Goal: Task Accomplishment & Management: Complete application form

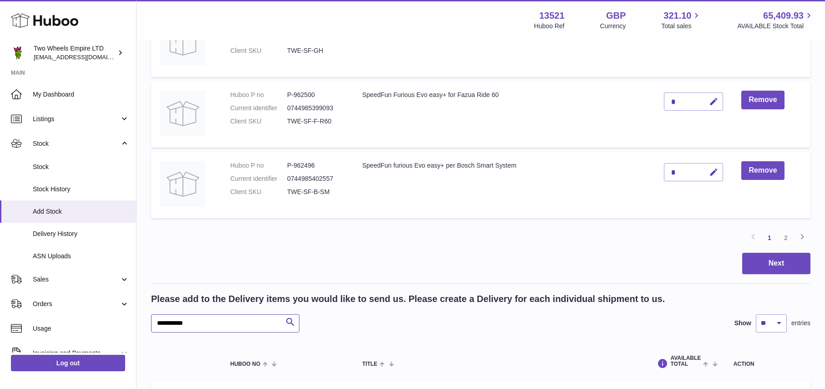
drag, startPoint x: 0, startPoint y: 0, endPoint x: 149, endPoint y: 322, distance: 355.0
click at [149, 322] on div "Create stock delivery - upload to Huboo the delivery details and expected incom…" at bounding box center [481, 122] width 689 height 1477
paste input "text"
type input "******"
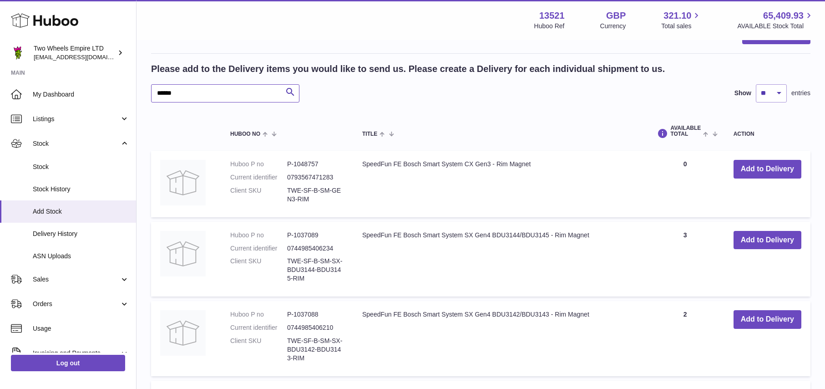
scroll to position [887, 0]
click at [209, 96] on input "******" at bounding box center [225, 93] width 148 height 18
click at [291, 91] on icon "submit" at bounding box center [290, 91] width 11 height 11
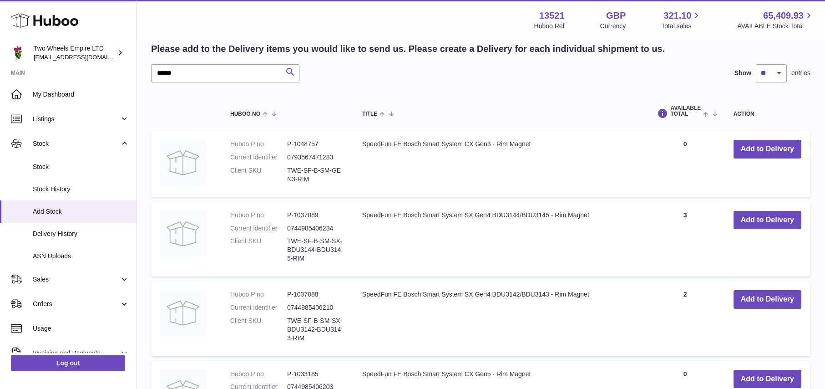
scroll to position [858, 0]
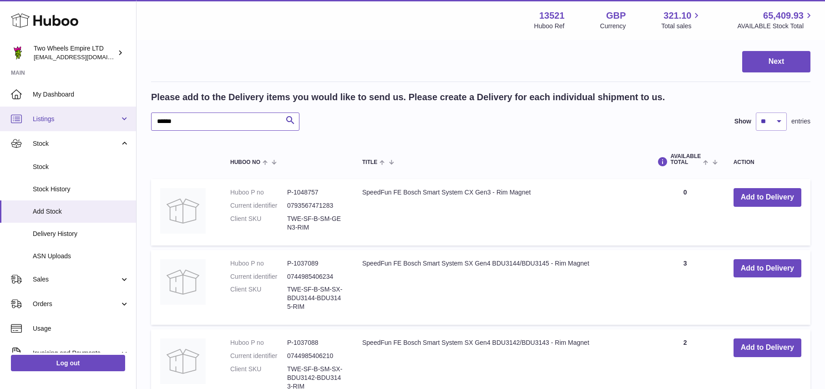
drag, startPoint x: 206, startPoint y: 122, endPoint x: 129, endPoint y: 123, distance: 77.4
click at [225, 123] on input "text" at bounding box center [225, 121] width 148 height 18
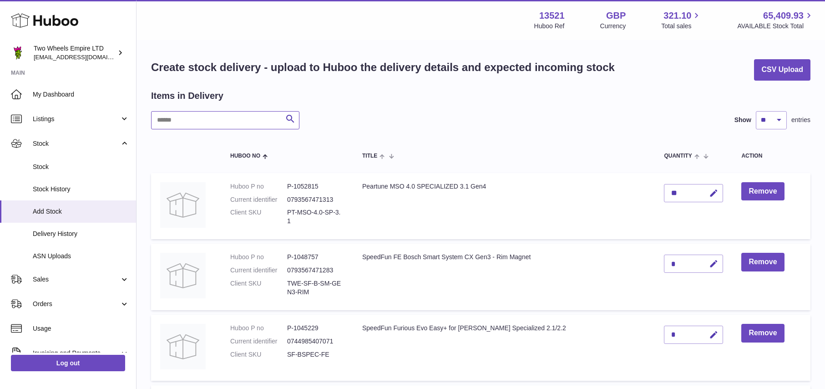
click at [203, 119] on input "text" at bounding box center [225, 120] width 148 height 18
paste input "******"
drag, startPoint x: 180, startPoint y: 119, endPoint x: 128, endPoint y: 122, distance: 52.0
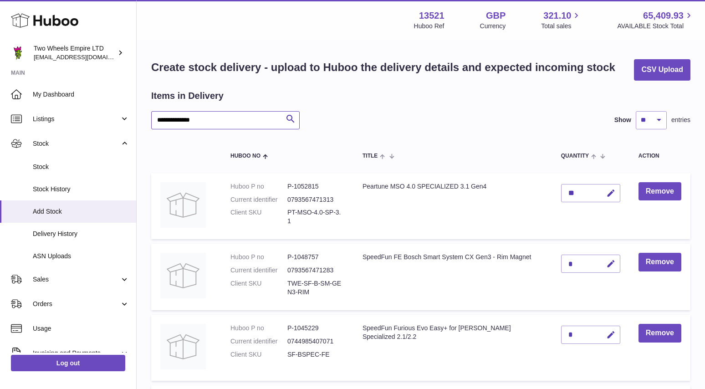
drag, startPoint x: 231, startPoint y: 122, endPoint x: 135, endPoint y: 119, distance: 95.6
paste input "***"
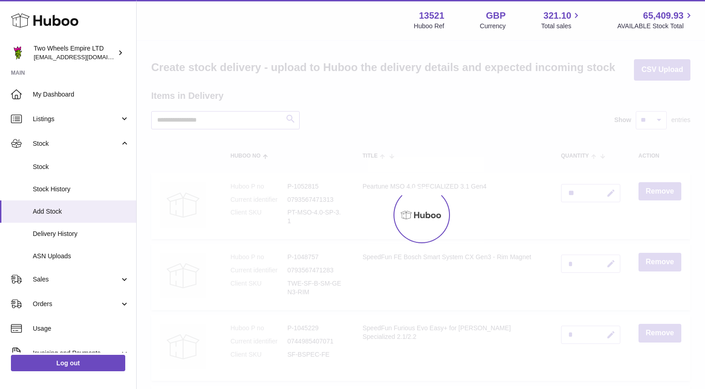
type input "**********"
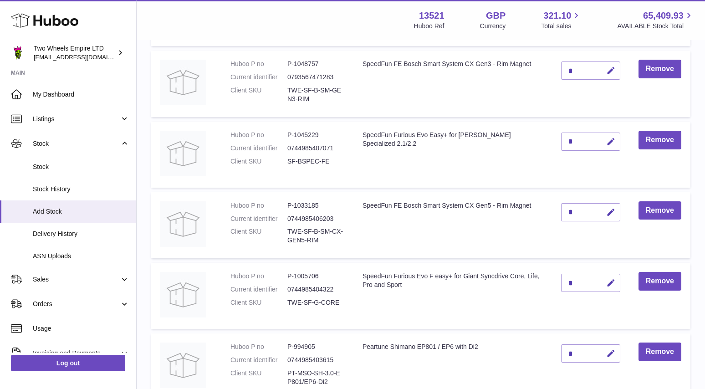
scroll to position [208, 0]
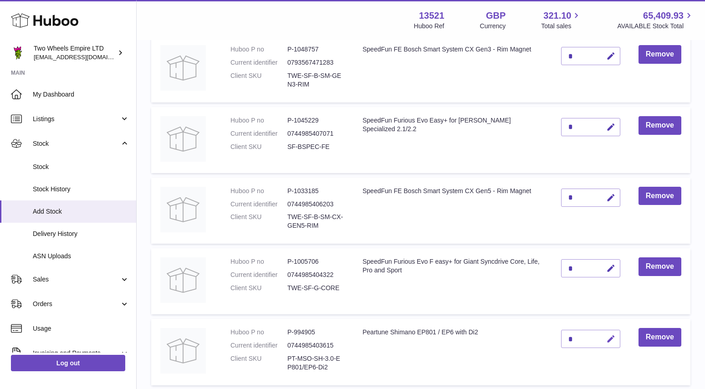
click at [611, 343] on icon "button" at bounding box center [611, 339] width 10 height 10
type input "*"
click at [608, 340] on icon "submit" at bounding box center [611, 339] width 8 height 8
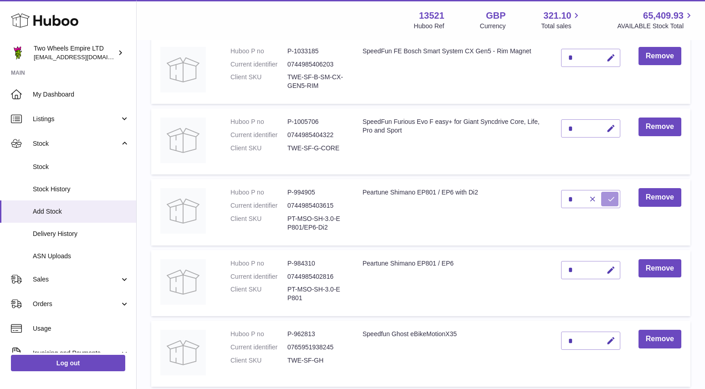
scroll to position [354, 0]
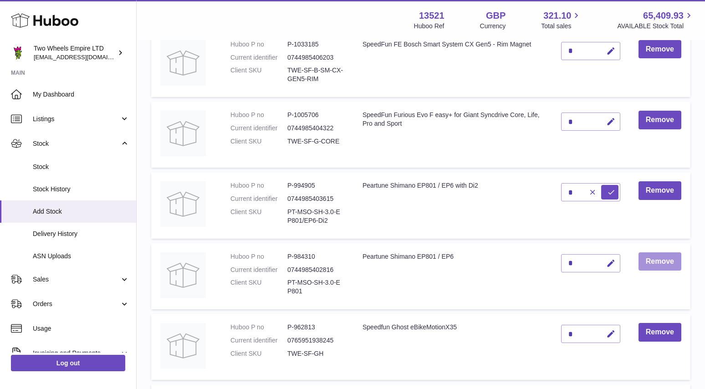
click at [659, 264] on button "Remove" at bounding box center [659, 261] width 43 height 19
click at [652, 263] on button "Remove" at bounding box center [659, 261] width 43 height 19
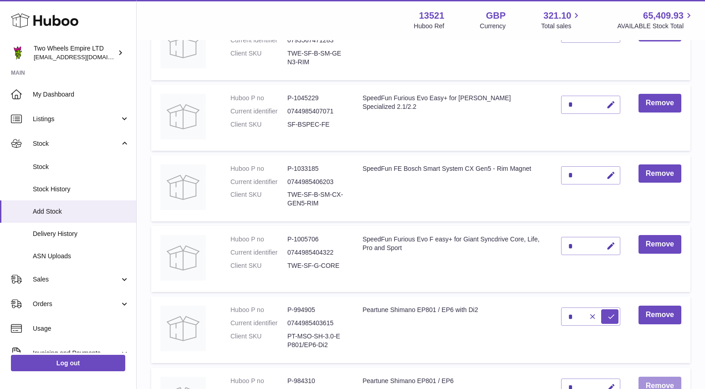
scroll to position [416, 0]
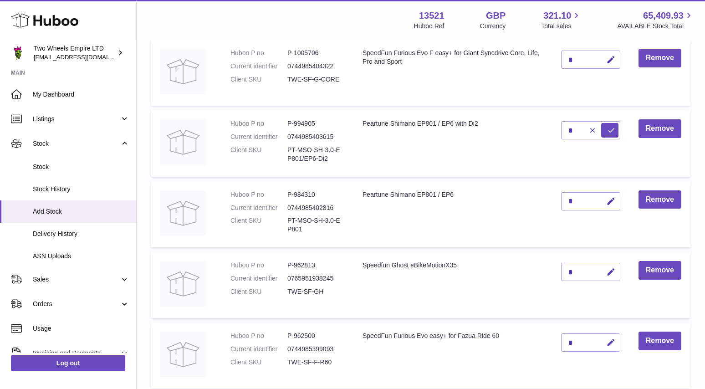
click at [482, 216] on td "Peartune Shimano EP801 / EP6" at bounding box center [452, 214] width 198 height 66
click at [486, 207] on td "Peartune Shimano EP801 / EP6" at bounding box center [452, 214] width 198 height 66
click at [656, 199] on button "Remove" at bounding box center [659, 199] width 43 height 19
click at [657, 199] on button "Remove" at bounding box center [659, 199] width 43 height 19
click at [610, 273] on icon "button" at bounding box center [611, 272] width 10 height 10
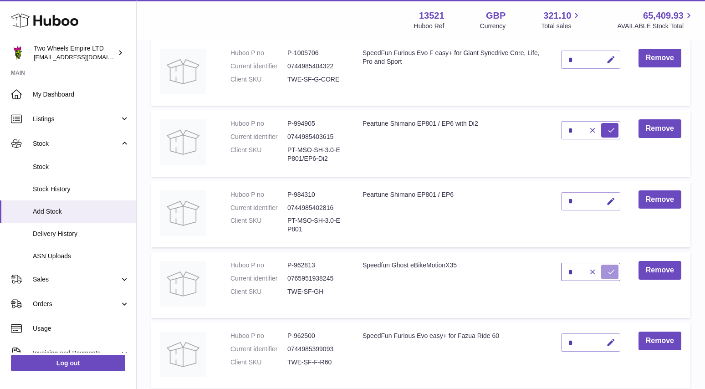
type input "*"
click at [614, 274] on icon "submit" at bounding box center [611, 272] width 8 height 8
drag, startPoint x: 303, startPoint y: 230, endPoint x: 286, endPoint y: 218, distance: 21.2
click at [286, 218] on dl "Huboo P no P-984310 Current identifier 0744985402816 Client SKU PT-MSO-SH-3.0-E…" at bounding box center [287, 214] width 114 height 48
copy dl "PT-MSO-SH-3.0-EP801"
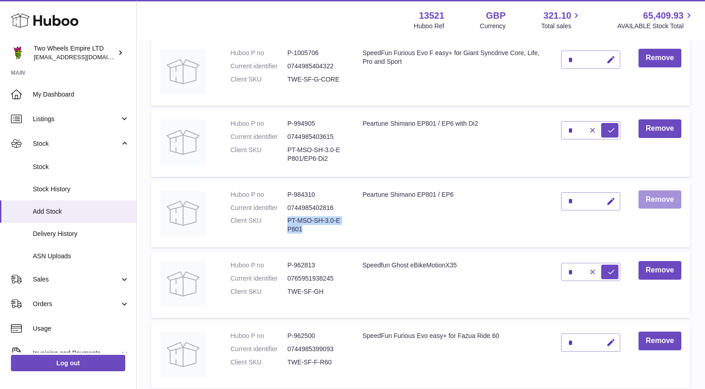
click at [656, 198] on button "Remove" at bounding box center [659, 199] width 43 height 19
click at [611, 200] on icon "button" at bounding box center [611, 202] width 10 height 10
click at [614, 218] on icon "submit" at bounding box center [611, 216] width 8 height 8
click at [589, 215] on icon "button" at bounding box center [592, 216] width 8 height 8
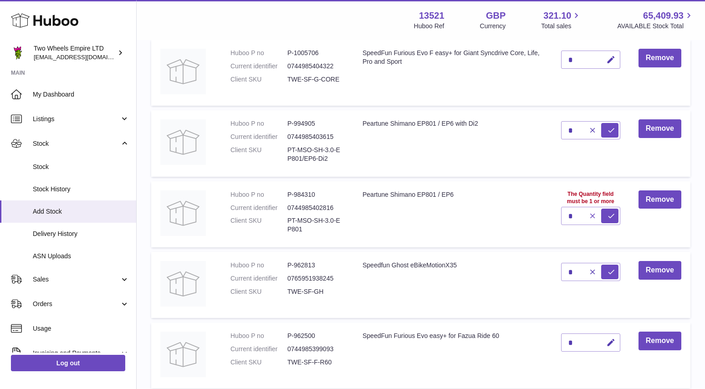
type input "*"
click at [609, 201] on icon "button" at bounding box center [611, 202] width 10 height 10
type input "*"
click at [610, 197] on icon "submit" at bounding box center [611, 201] width 8 height 8
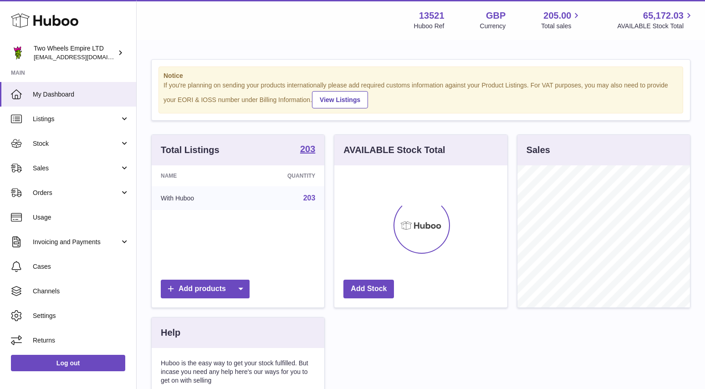
scroll to position [142, 173]
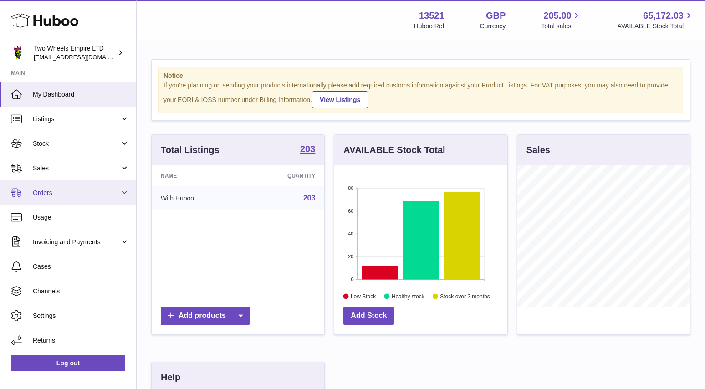
click at [66, 189] on span "Orders" at bounding box center [76, 192] width 87 height 9
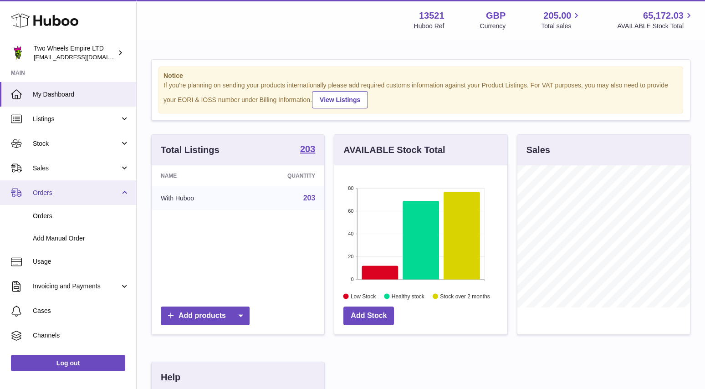
click at [116, 191] on span "Orders" at bounding box center [76, 192] width 87 height 9
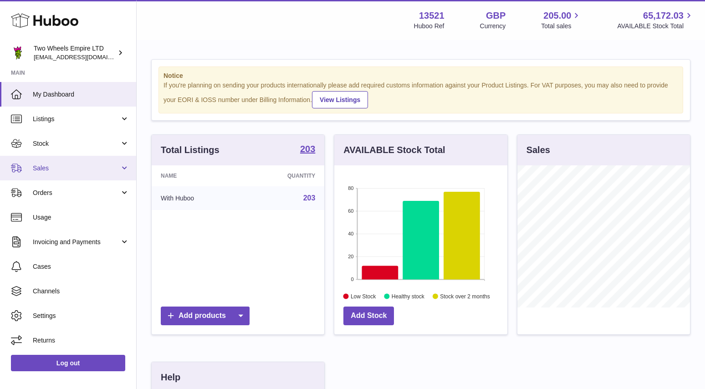
click at [119, 164] on span "Sales" at bounding box center [76, 168] width 87 height 9
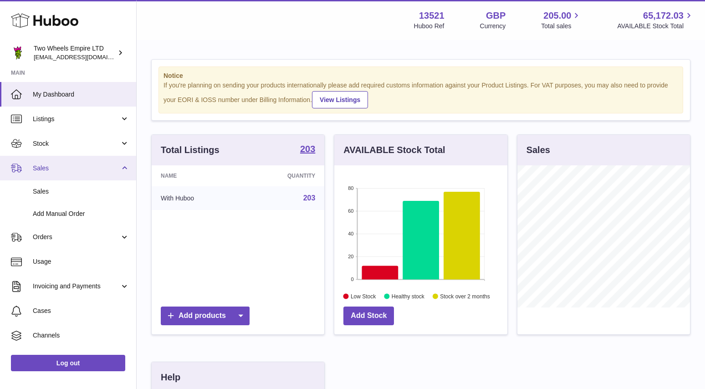
click at [119, 163] on link "Sales" at bounding box center [68, 168] width 136 height 25
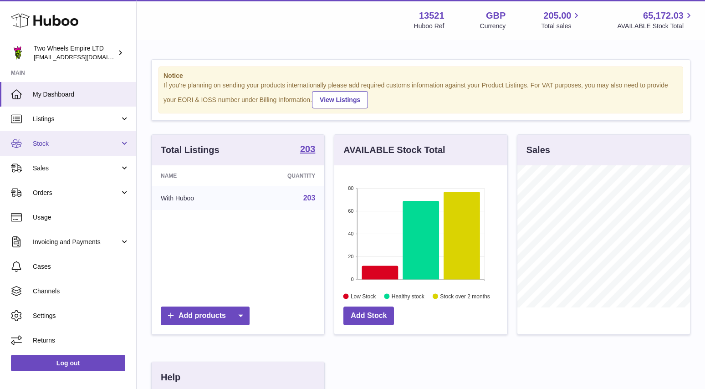
click at [127, 142] on link "Stock" at bounding box center [68, 143] width 136 height 25
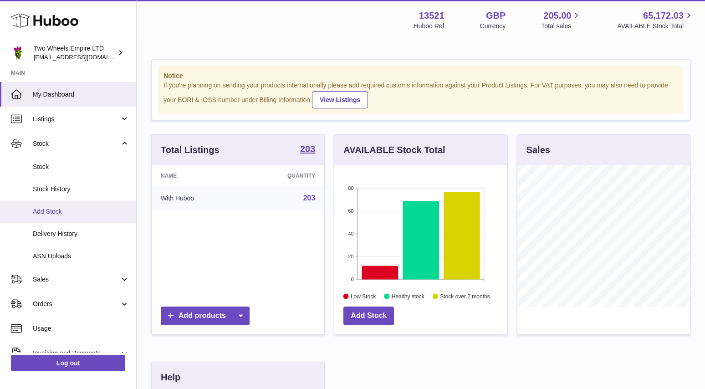
click at [81, 217] on link "Add Stock" at bounding box center [68, 211] width 136 height 22
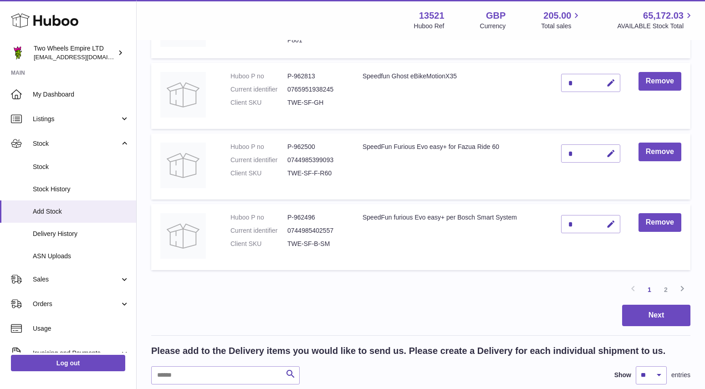
scroll to position [551, 0]
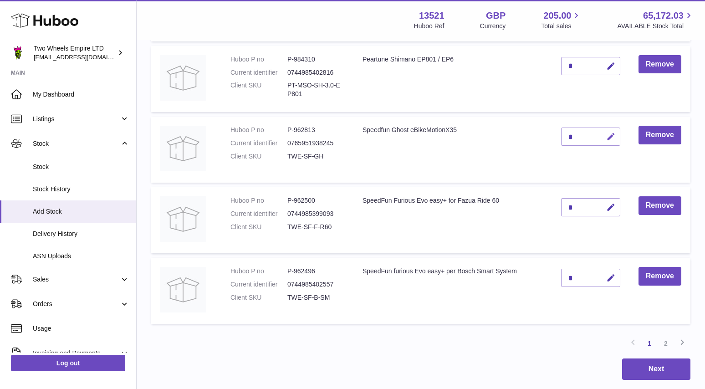
click at [610, 135] on icon "button" at bounding box center [611, 137] width 10 height 10
type input "*"
click at [615, 138] on button "submit" at bounding box center [609, 136] width 17 height 15
click at [681, 341] on icon at bounding box center [681, 341] width 11 height 11
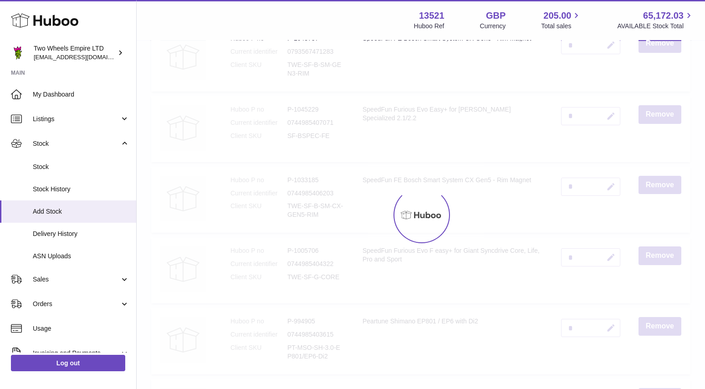
scroll to position [41, 0]
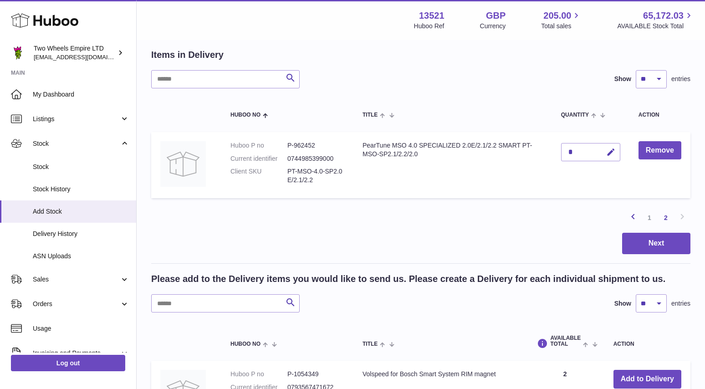
click at [633, 215] on icon at bounding box center [632, 216] width 11 height 11
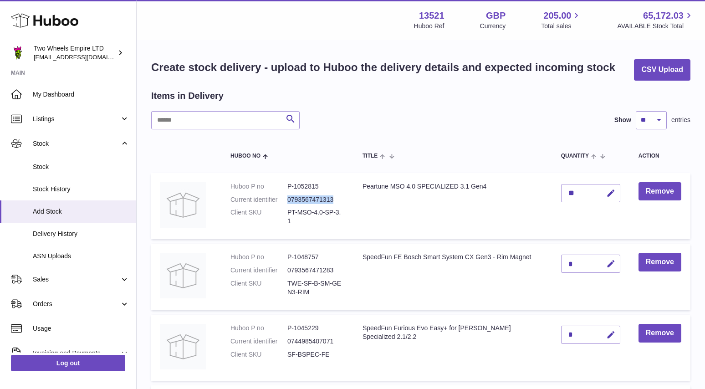
drag, startPoint x: 336, startPoint y: 198, endPoint x: 287, endPoint y: 202, distance: 48.9
click at [287, 202] on dd "0793567471313" at bounding box center [315, 199] width 57 height 9
copy dd "0793567471313"
drag, startPoint x: 293, startPoint y: 222, endPoint x: 284, endPoint y: 211, distance: 14.3
click at [284, 211] on dl "Huboo P no P-1052815 Current identifier 0793567471313 Client SKU PT-MSO-4.0-SP-…" at bounding box center [287, 206] width 114 height 48
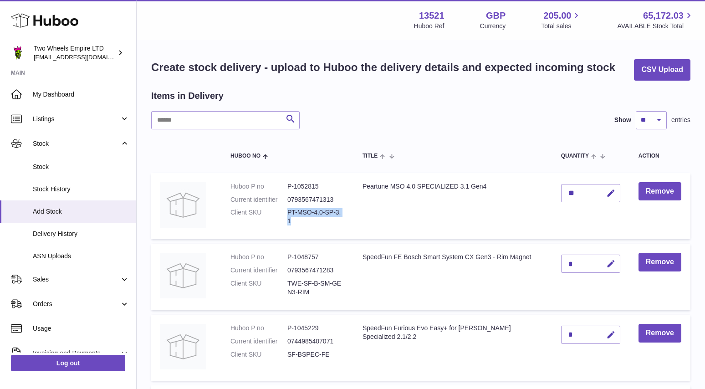
copy dl "PT-MSO-4.0-SP-3.1"
drag, startPoint x: 309, startPoint y: 292, endPoint x: 286, endPoint y: 286, distance: 23.5
click at [286, 286] on dl "Huboo P no P-1048757 Current identifier 0793567471283 Client SKU TWE-SF-B-SM-GE…" at bounding box center [287, 277] width 114 height 48
copy dl "TWE-SF-B-SM-GEN3-RIM"
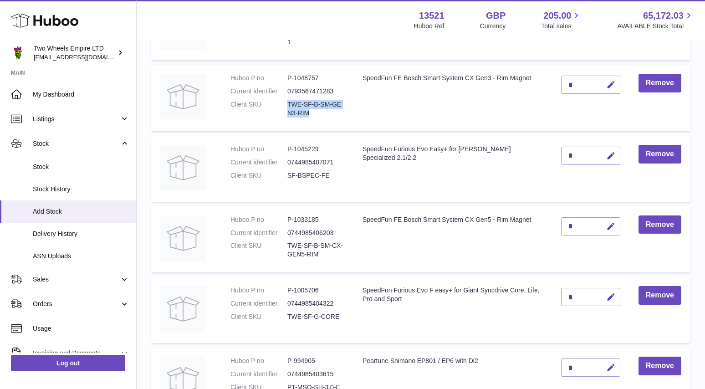
scroll to position [203, 0]
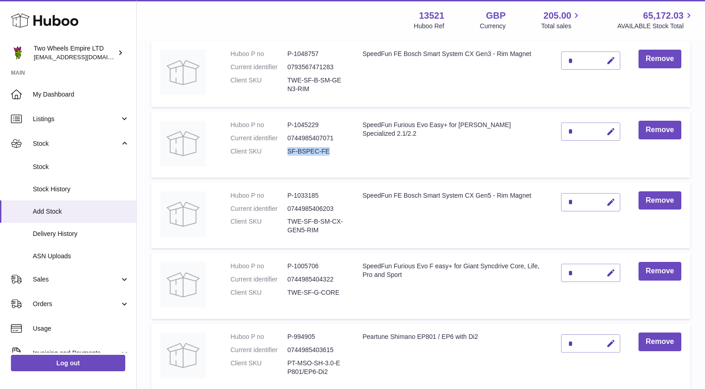
drag, startPoint x: 334, startPoint y: 150, endPoint x: 281, endPoint y: 152, distance: 52.4
click at [281, 152] on dl "Huboo P no P-1045229 Current identifier 0744985407071 Client SKU SF-BSPEC-FE" at bounding box center [287, 141] width 114 height 40
copy dl "SF-BSPEC-FE"
drag, startPoint x: 319, startPoint y: 229, endPoint x: 289, endPoint y: 224, distance: 30.4
click at [289, 224] on dd "TWE-SF-B-SM-CX-GEN5-RIM" at bounding box center [315, 225] width 57 height 17
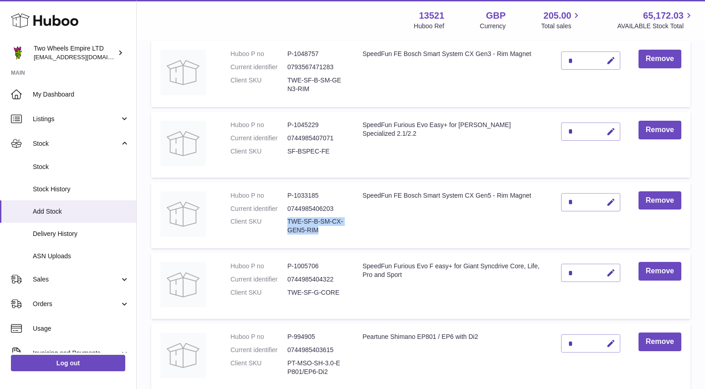
copy dd "TWE-SF-B-SM-CX-GEN5-RIM"
drag, startPoint x: 340, startPoint y: 293, endPoint x: 289, endPoint y: 295, distance: 51.5
click at [289, 295] on dd "TWE-SF-G-CORE" at bounding box center [315, 292] width 57 height 9
copy dd "TWE-SF-G-CORE"
drag, startPoint x: 327, startPoint y: 371, endPoint x: 289, endPoint y: 365, distance: 38.8
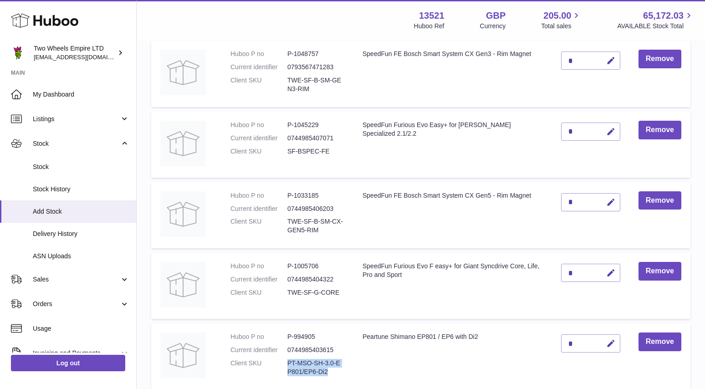
click at [289, 365] on dd "PT-MSO-SH-3.0-EP801/EP6-Di2" at bounding box center [315, 367] width 57 height 17
copy dd "PT-MSO-SH-3.0-EP801/EP6-Di2"
click at [608, 345] on icon "button" at bounding box center [611, 344] width 10 height 10
type input "*"
click at [609, 343] on icon "submit" at bounding box center [611, 343] width 8 height 8
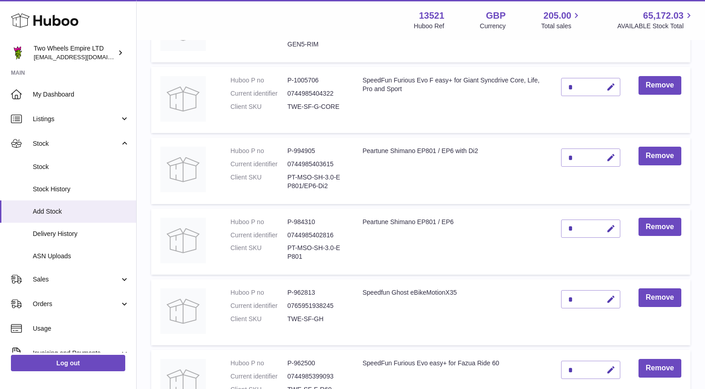
scroll to position [451, 0]
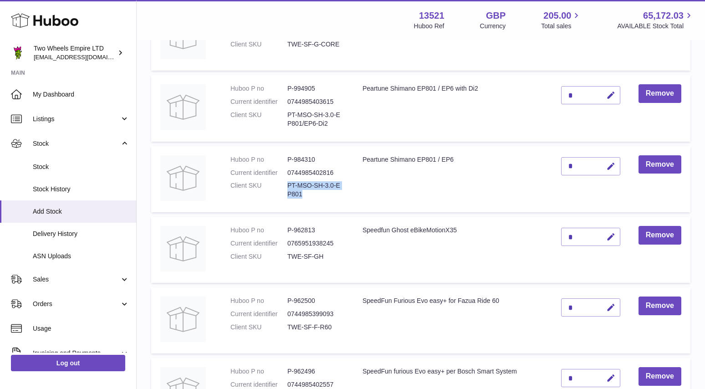
drag, startPoint x: 302, startPoint y: 193, endPoint x: 284, endPoint y: 187, distance: 19.4
click at [284, 187] on dl "Huboo P no P-984310 Current identifier 0744985402816 Client SKU PT-MSO-SH-3.0-E…" at bounding box center [287, 179] width 114 height 48
copy dl "PT-MSO-SH-3.0-EP801"
click at [671, 165] on button "Remove" at bounding box center [659, 164] width 43 height 19
drag, startPoint x: 324, startPoint y: 187, endPoint x: 289, endPoint y: 189, distance: 35.1
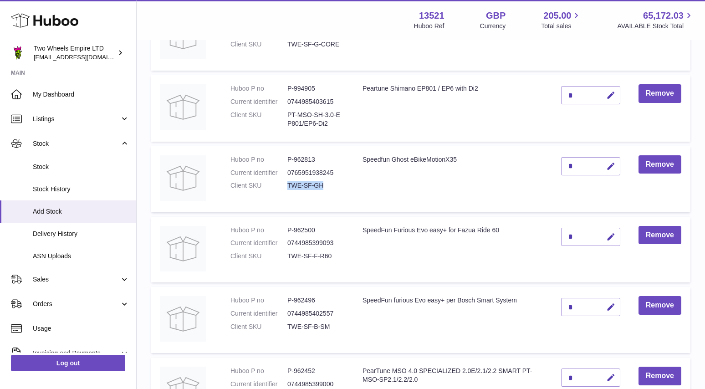
click at [287, 188] on dd "TWE-SF-GH" at bounding box center [315, 185] width 57 height 9
copy dd "TWE-SF-GH"
drag, startPoint x: 333, startPoint y: 258, endPoint x: 289, endPoint y: 255, distance: 44.3
click at [289, 255] on dd "TWE-SF-F-R60" at bounding box center [315, 256] width 57 height 9
copy dd "TWE-SF-F-R60"
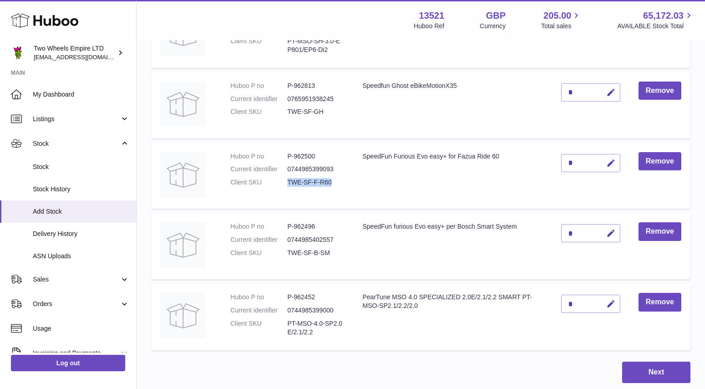
scroll to position [562, 0]
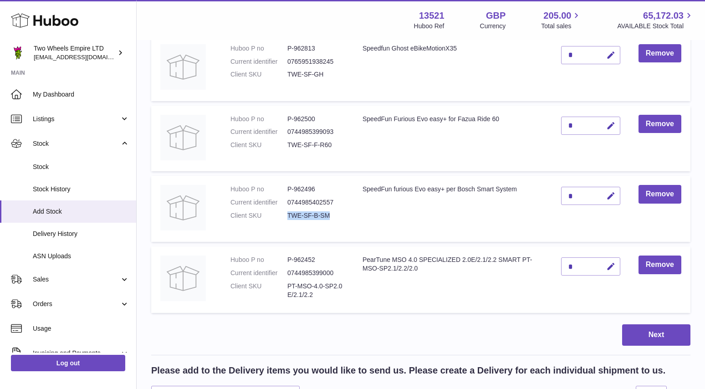
drag, startPoint x: 333, startPoint y: 216, endPoint x: 289, endPoint y: 216, distance: 44.2
click at [289, 216] on dd "TWE-SF-B-SM" at bounding box center [315, 215] width 57 height 9
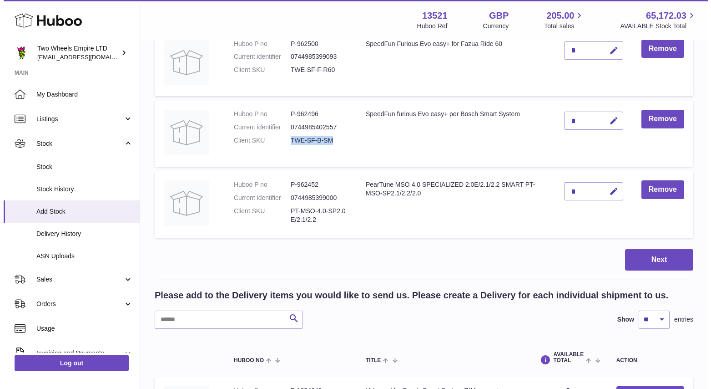
scroll to position [645, 0]
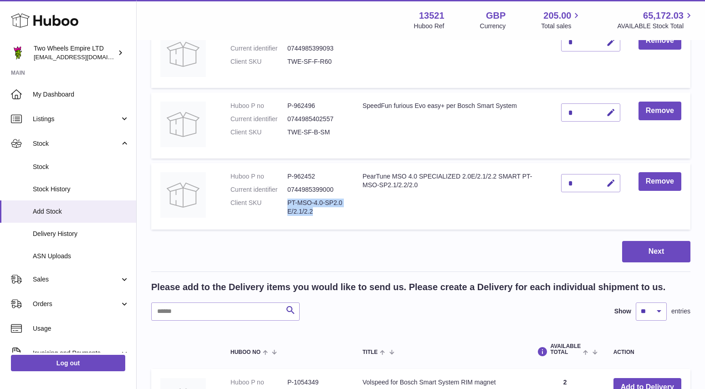
drag, startPoint x: 313, startPoint y: 212, endPoint x: 289, endPoint y: 206, distance: 25.4
click at [289, 206] on dd "PT-MSO-4.0-SP2.0E/2.1/2.2" at bounding box center [315, 206] width 57 height 17
click at [663, 256] on button "Next" at bounding box center [656, 251] width 68 height 21
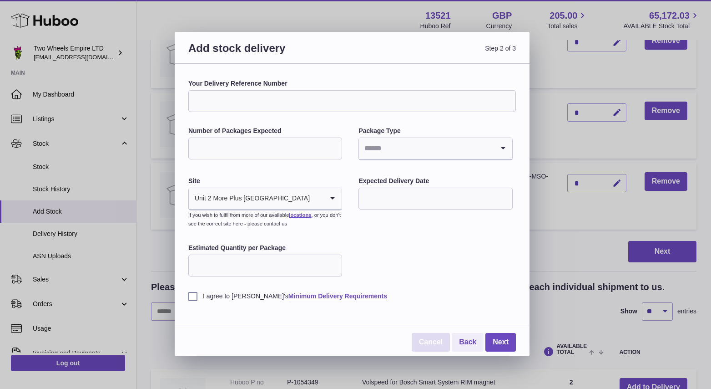
drag, startPoint x: 426, startPoint y: 345, endPoint x: 427, endPoint y: 340, distance: 5.2
click at [426, 345] on link "Cancel" at bounding box center [431, 342] width 38 height 19
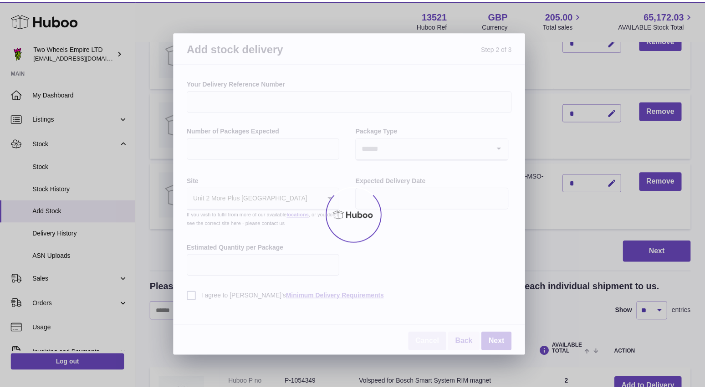
scroll to position [81, 0]
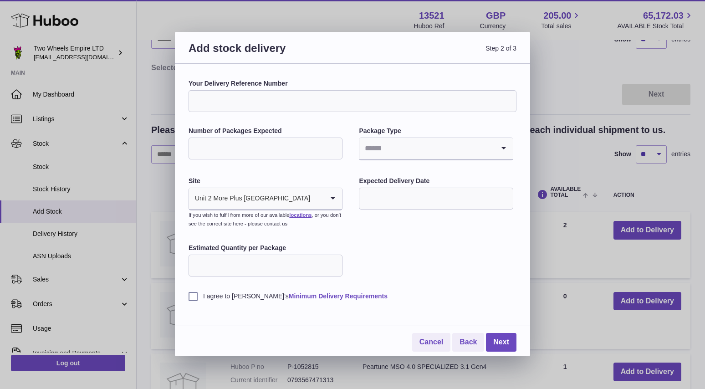
click at [573, 85] on div "Add stock delivery Step 2 of 3 Your Delivery Reference Number Number of Package…" at bounding box center [352, 194] width 705 height 389
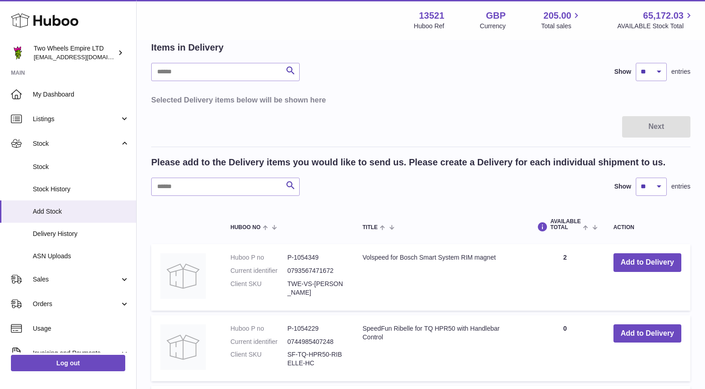
scroll to position [0, 0]
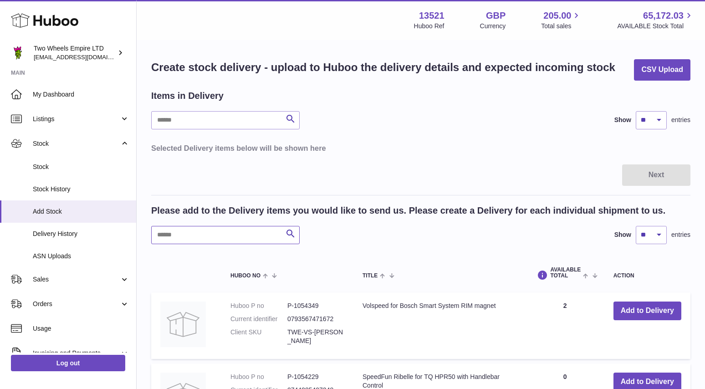
click at [200, 230] on input "text" at bounding box center [225, 235] width 148 height 18
paste input "**********"
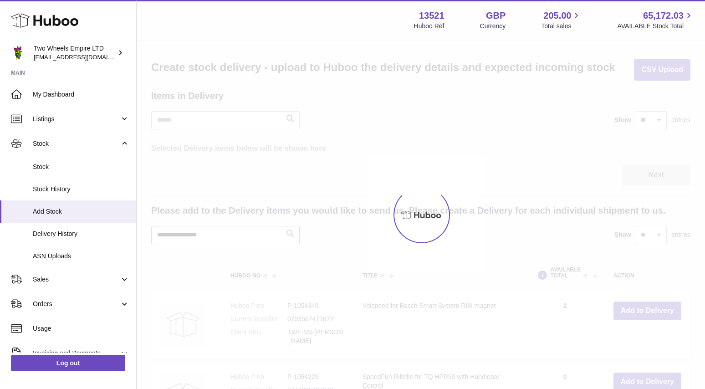
type input "**********"
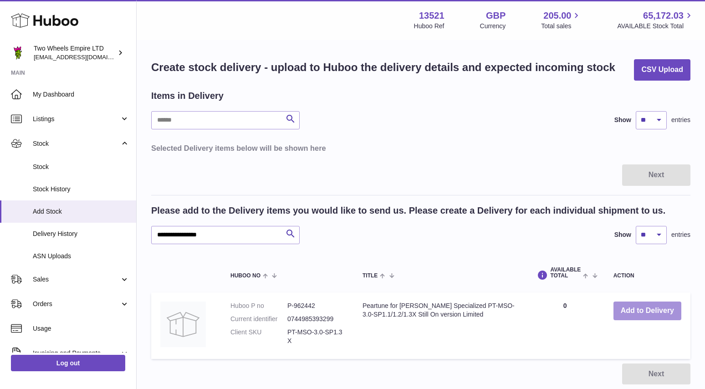
click at [631, 304] on button "Add to Delivery" at bounding box center [647, 310] width 68 height 19
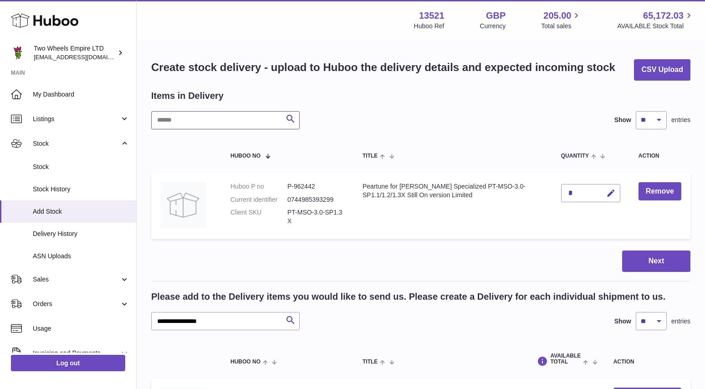
click at [212, 117] on input "text" at bounding box center [225, 120] width 148 height 18
paste input "**********"
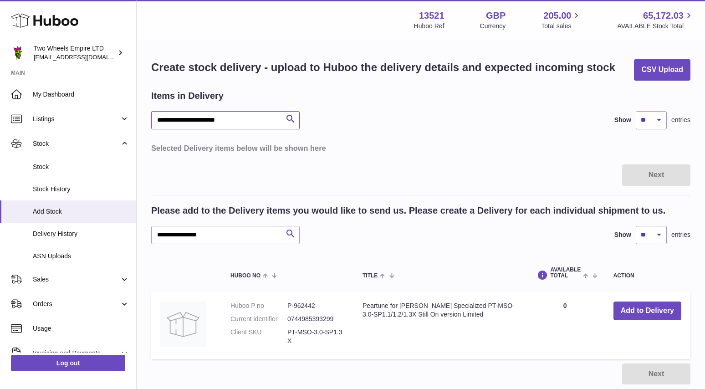
type input "**********"
drag, startPoint x: 244, startPoint y: 121, endPoint x: 141, endPoint y: 119, distance: 103.3
click at [141, 119] on div "**********" at bounding box center [421, 221] width 568 height 361
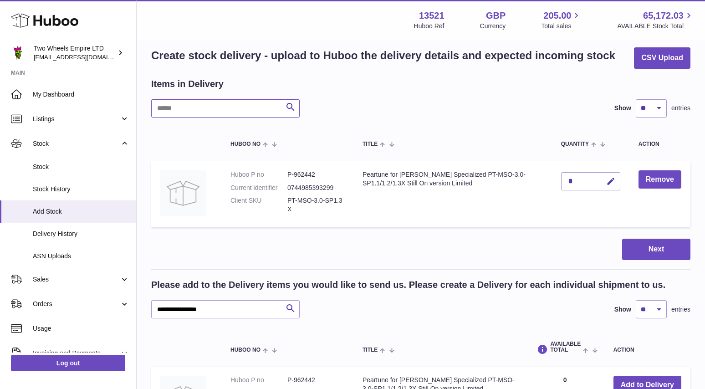
scroll to position [24, 0]
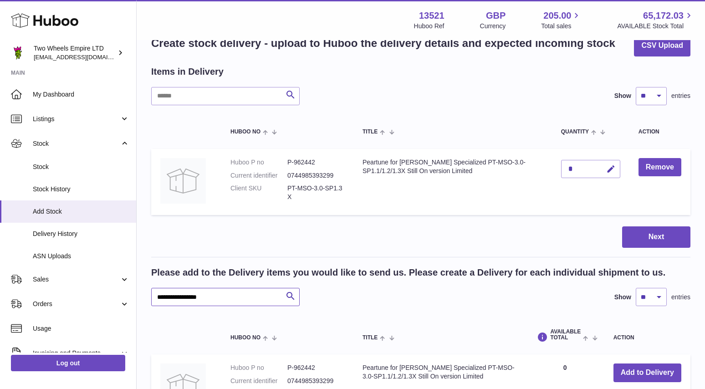
drag, startPoint x: 191, startPoint y: 299, endPoint x: 152, endPoint y: 296, distance: 39.7
click at [152, 296] on input "**********" at bounding box center [225, 297] width 148 height 18
paste input "********"
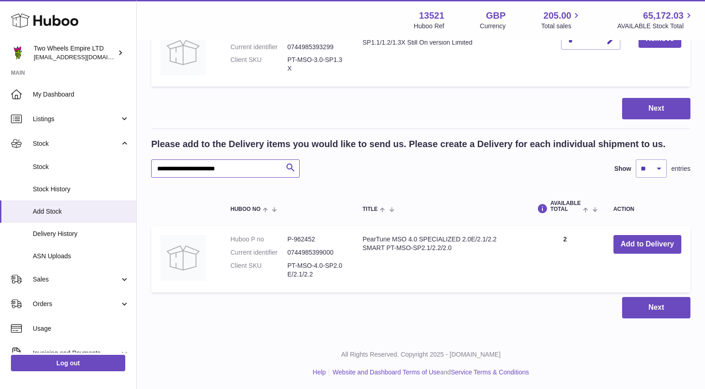
scroll to position [154, 0]
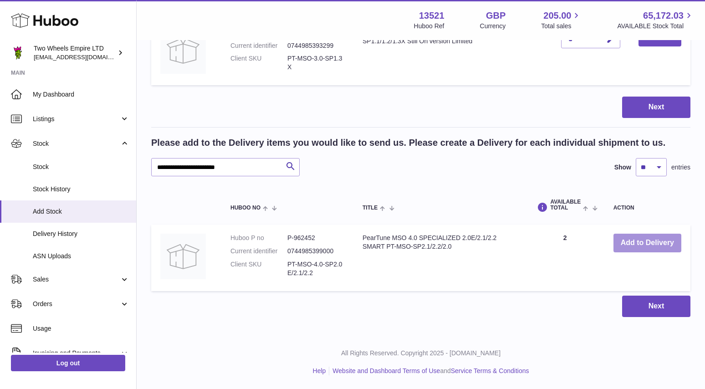
click at [629, 243] on button "Add to Delivery" at bounding box center [647, 242] width 68 height 19
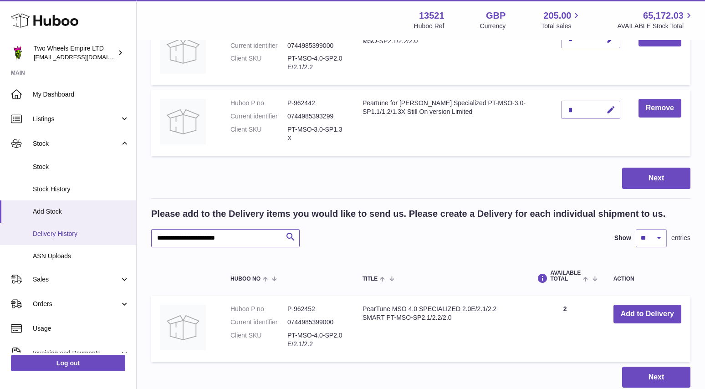
drag, startPoint x: 242, startPoint y: 237, endPoint x: 132, endPoint y: 240, distance: 109.3
click at [132, 240] on div "Huboo Two Wheels Empire LTD [EMAIL_ADDRESS][DOMAIN_NAME] Main My Dashboard List…" at bounding box center [352, 152] width 705 height 613
paste input "text"
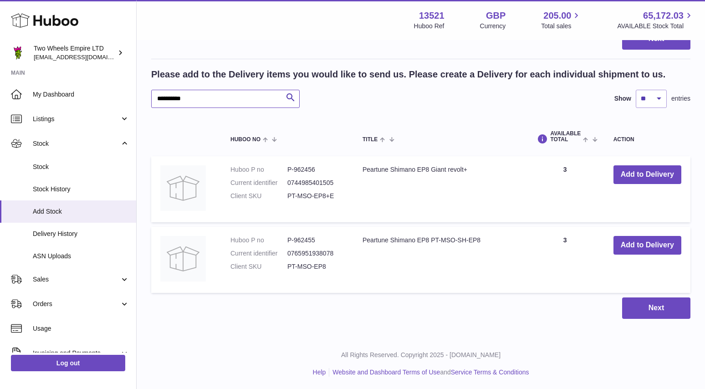
scroll to position [294, 0]
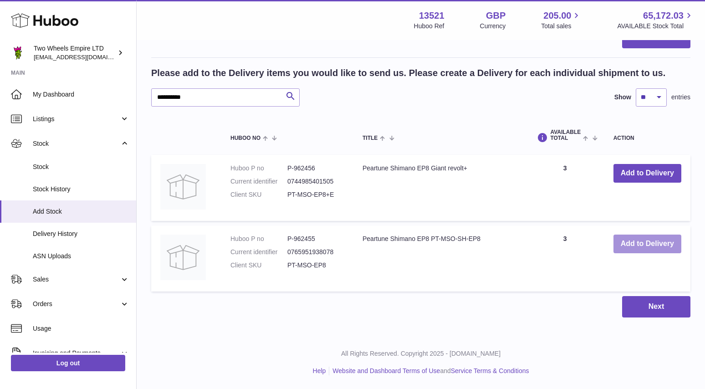
click at [649, 241] on button "Add to Delivery" at bounding box center [647, 243] width 68 height 19
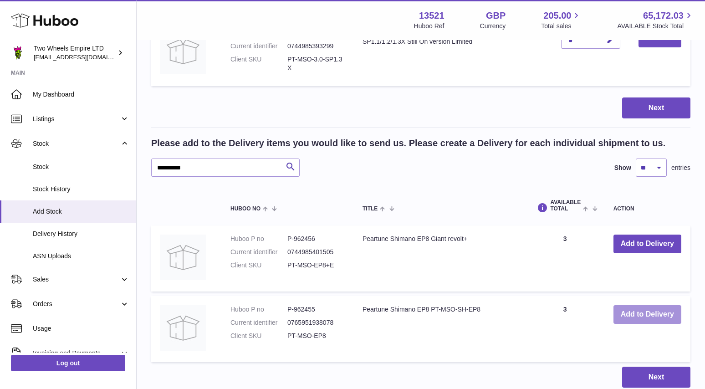
scroll to position [365, 0]
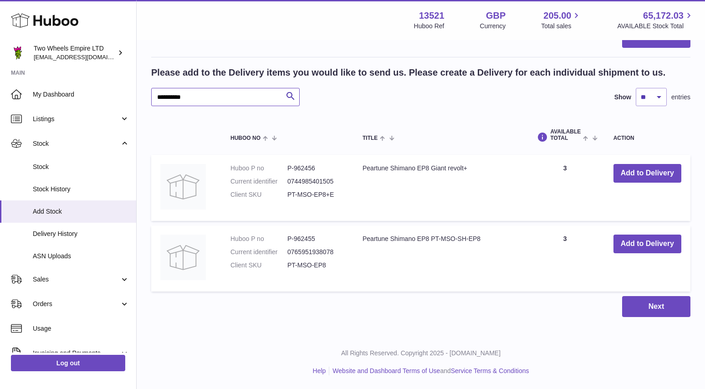
drag, startPoint x: 198, startPoint y: 103, endPoint x: 137, endPoint y: 101, distance: 61.0
click at [137, 101] on div "Create stock delivery - upload to Huboo the delivery details and expected incom…" at bounding box center [421, 5] width 568 height 659
drag, startPoint x: 228, startPoint y: 100, endPoint x: 146, endPoint y: 99, distance: 82.4
click at [146, 99] on div "Create stock delivery - upload to Huboo the delivery details and expected incom…" at bounding box center [421, 5] width 568 height 659
paste input "text"
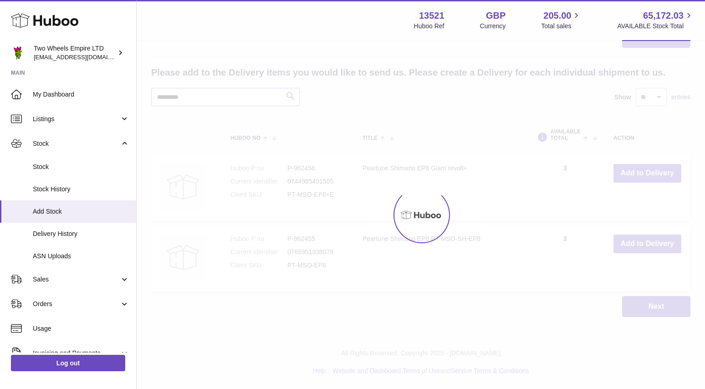
scroll to position [294, 0]
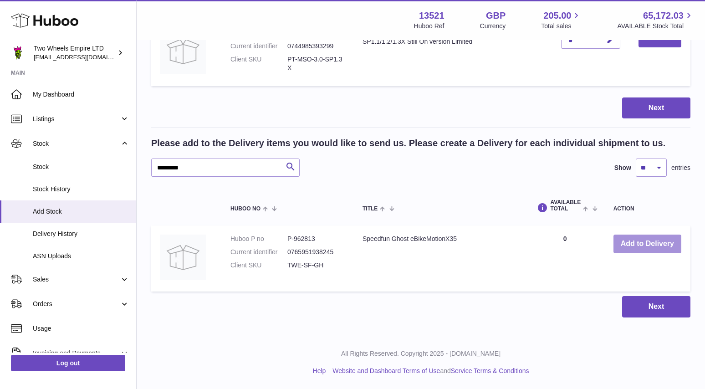
click at [641, 248] on button "Add to Delivery" at bounding box center [647, 243] width 68 height 19
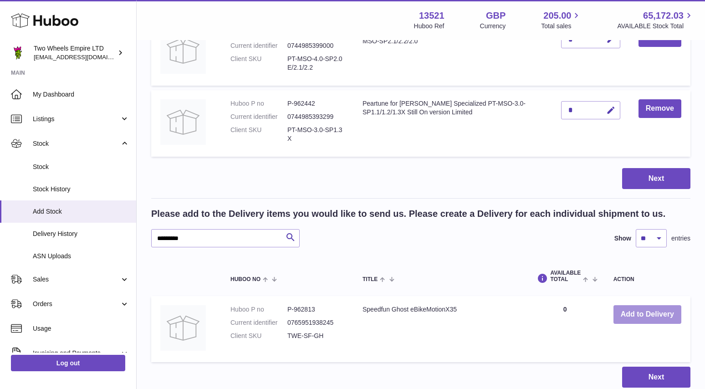
scroll to position [365, 0]
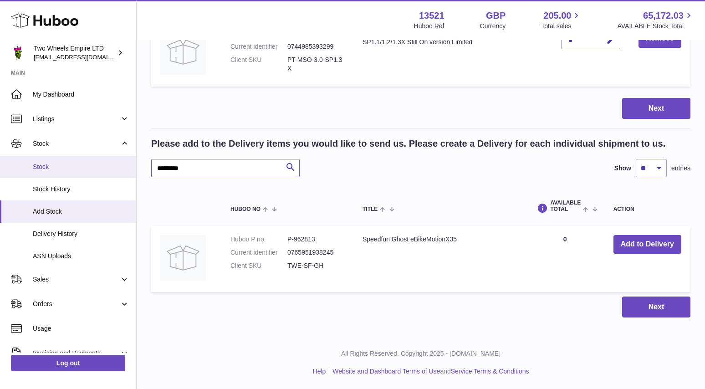
drag, startPoint x: 197, startPoint y: 171, endPoint x: 123, endPoint y: 170, distance: 73.3
click at [123, 170] on div "Huboo Two Wheels Empire LTD [EMAIL_ADDRESS][DOMAIN_NAME] Main My Dashboard List…" at bounding box center [352, 12] width 705 height 754
paste input "***"
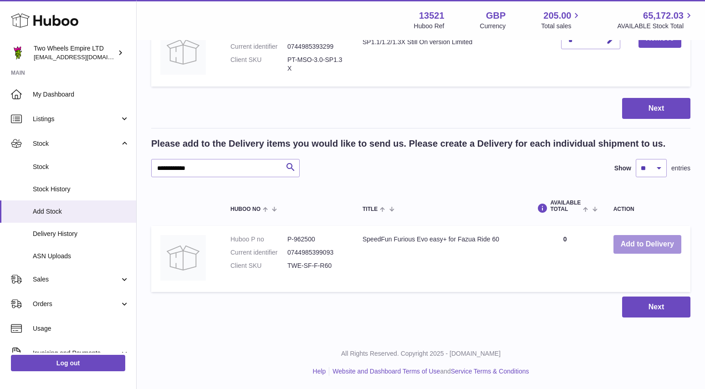
click at [637, 247] on button "Add to Delivery" at bounding box center [647, 244] width 68 height 19
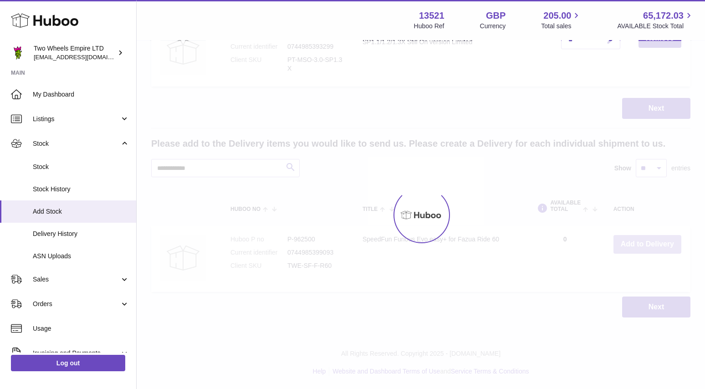
scroll to position [435, 0]
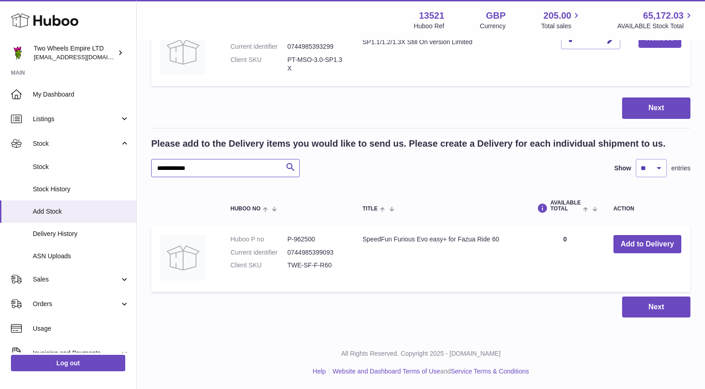
drag, startPoint x: 210, startPoint y: 167, endPoint x: 149, endPoint y: 168, distance: 61.0
paste input "text"
click at [655, 244] on button "Add to Delivery" at bounding box center [647, 244] width 68 height 19
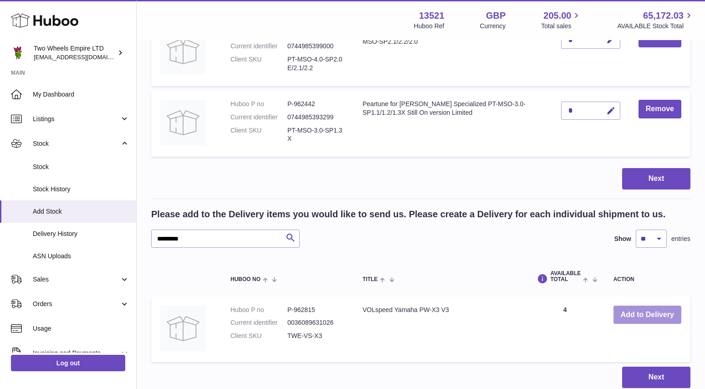
scroll to position [506, 0]
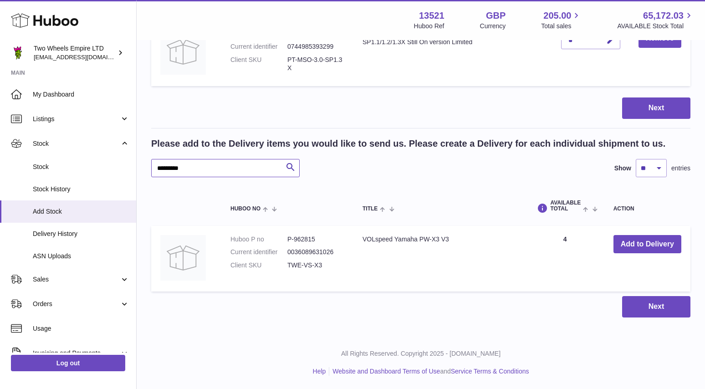
drag, startPoint x: 188, startPoint y: 170, endPoint x: 147, endPoint y: 170, distance: 40.1
paste input "text"
click at [629, 240] on button "Add to Delivery" at bounding box center [647, 244] width 68 height 19
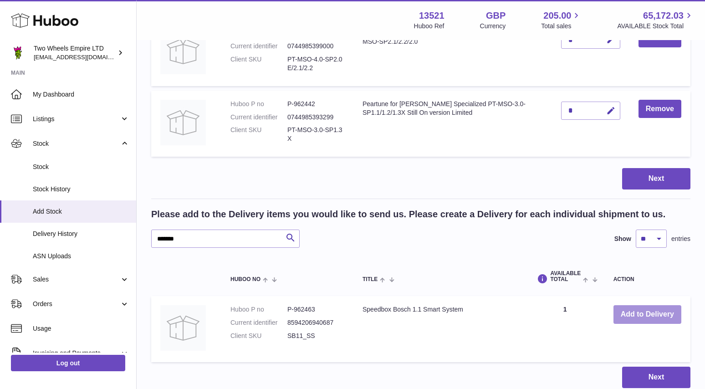
scroll to position [576, 0]
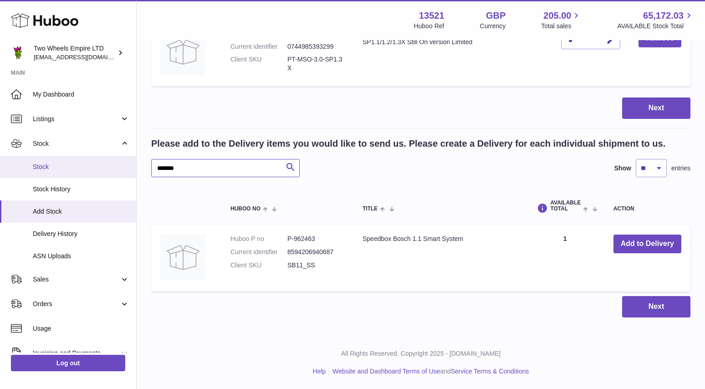
drag, startPoint x: 217, startPoint y: 170, endPoint x: 130, endPoint y: 167, distance: 87.4
paste input "****"
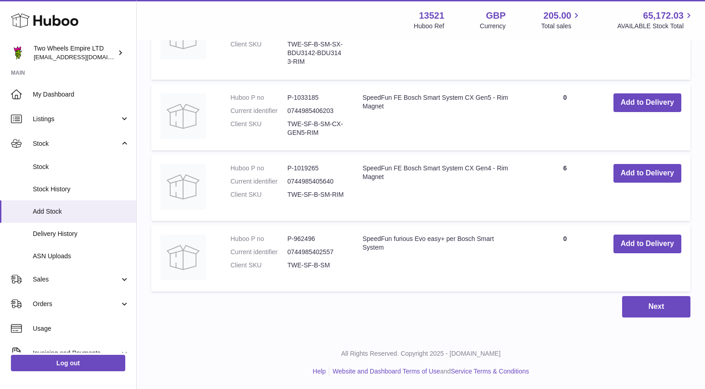
scroll to position [948, 0]
click at [633, 244] on button "Add to Delivery" at bounding box center [647, 243] width 68 height 19
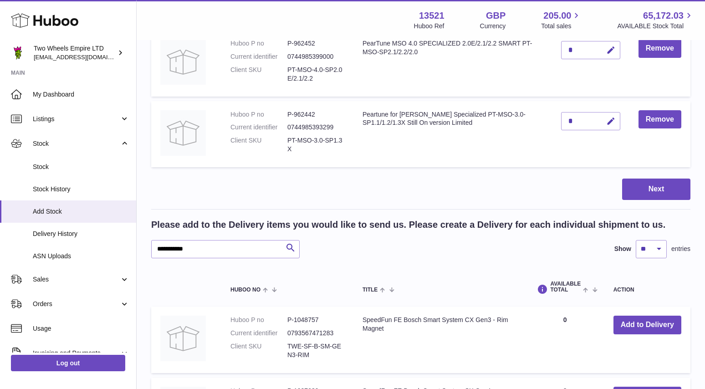
scroll to position [579, 0]
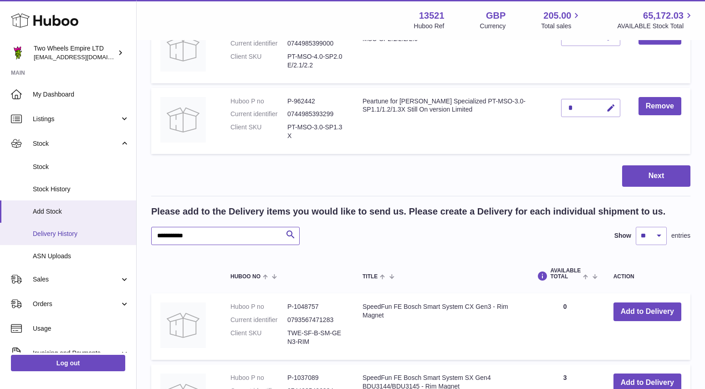
drag, startPoint x: 216, startPoint y: 239, endPoint x: 127, endPoint y: 239, distance: 89.2
click at [127, 239] on div "Huboo Two Wheels Empire LTD [EMAIL_ADDRESS][DOMAIN_NAME] Main My Dashboard List…" at bounding box center [352, 124] width 705 height 1407
paste input "text"
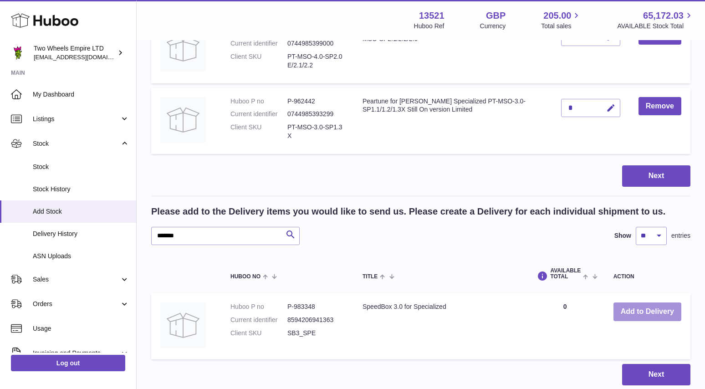
click at [634, 313] on button "Add to Delivery" at bounding box center [647, 311] width 68 height 19
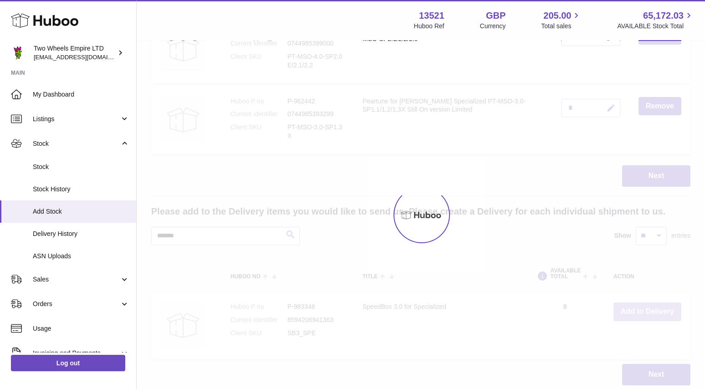
scroll to position [650, 0]
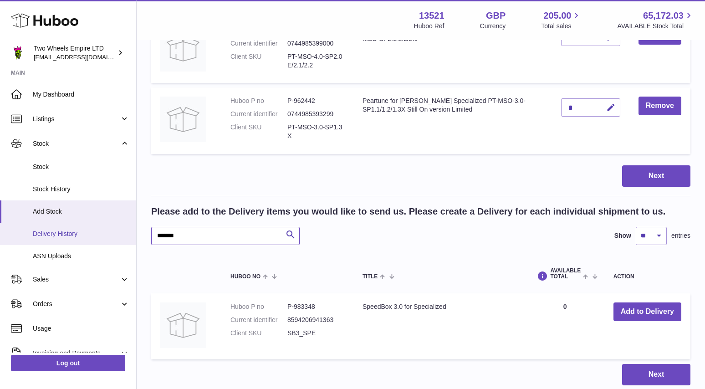
drag, startPoint x: 218, startPoint y: 240, endPoint x: 129, endPoint y: 235, distance: 89.4
paste input "**********"
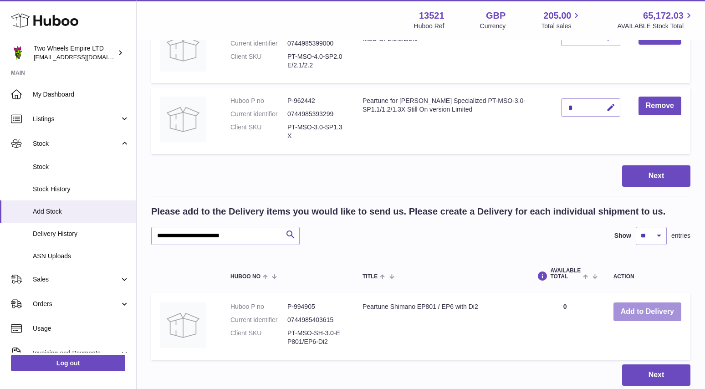
click at [623, 310] on button "Add to Delivery" at bounding box center [647, 311] width 68 height 19
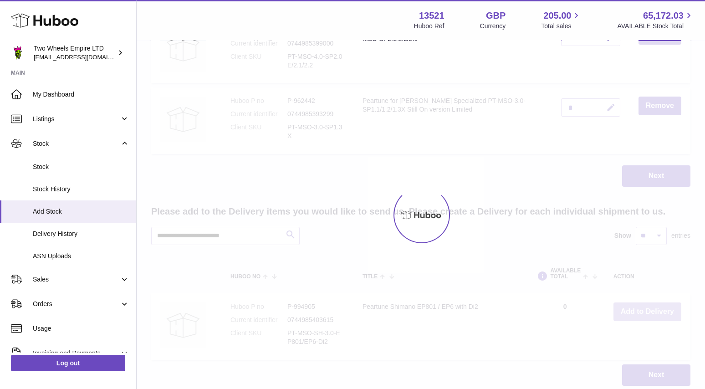
scroll to position [721, 0]
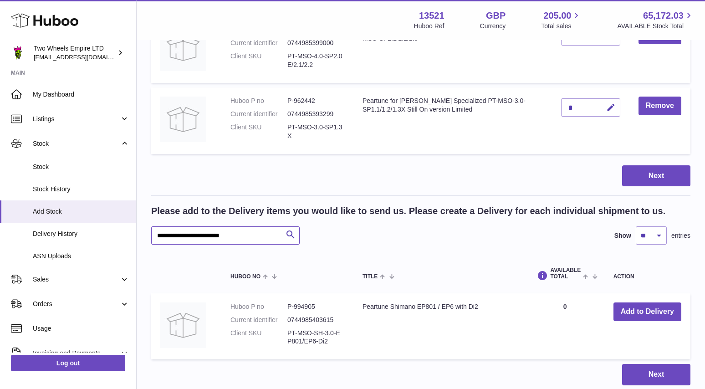
drag, startPoint x: 253, startPoint y: 237, endPoint x: 147, endPoint y: 236, distance: 106.1
paste input "text"
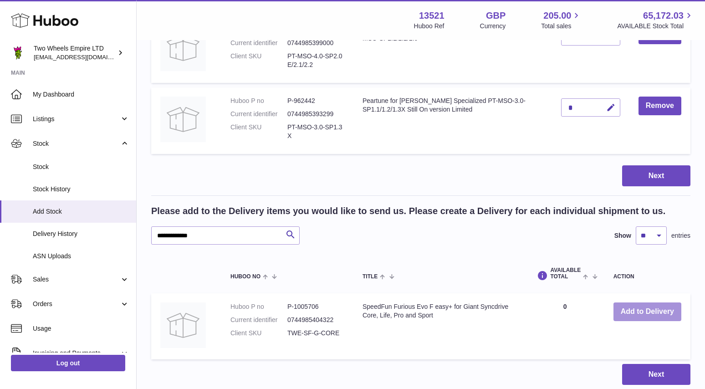
click at [629, 308] on button "Add to Delivery" at bounding box center [647, 311] width 68 height 19
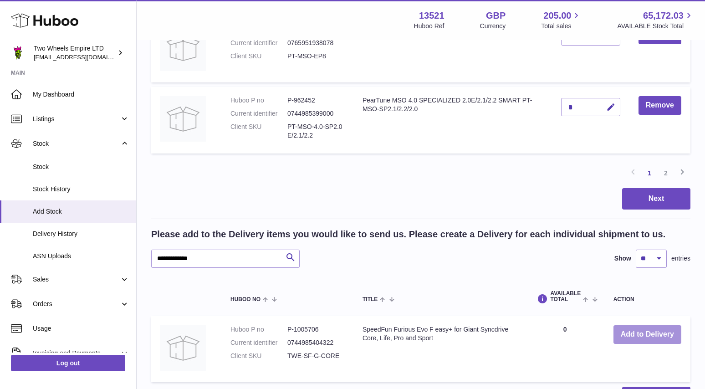
scroll to position [791, 0]
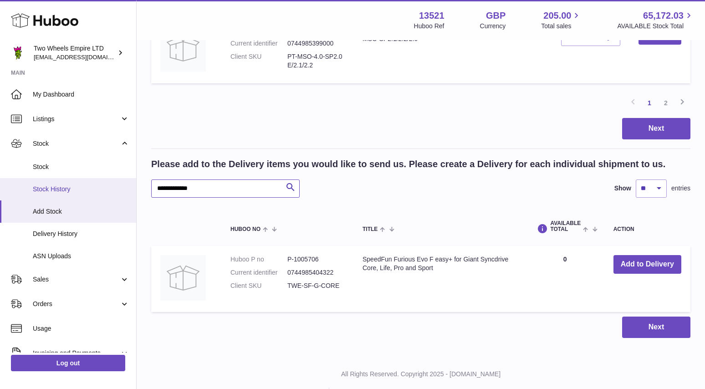
drag, startPoint x: 211, startPoint y: 186, endPoint x: 117, endPoint y: 187, distance: 94.7
paste input "**********"
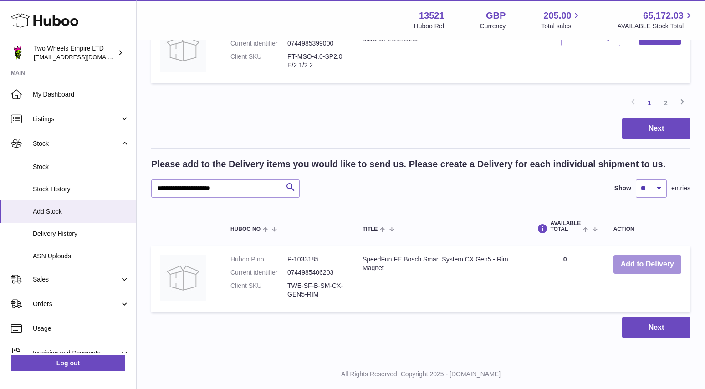
click at [643, 266] on button "Add to Delivery" at bounding box center [647, 264] width 68 height 19
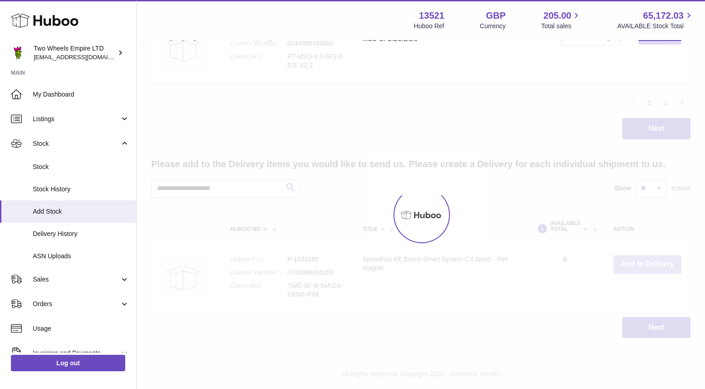
scroll to position [812, 0]
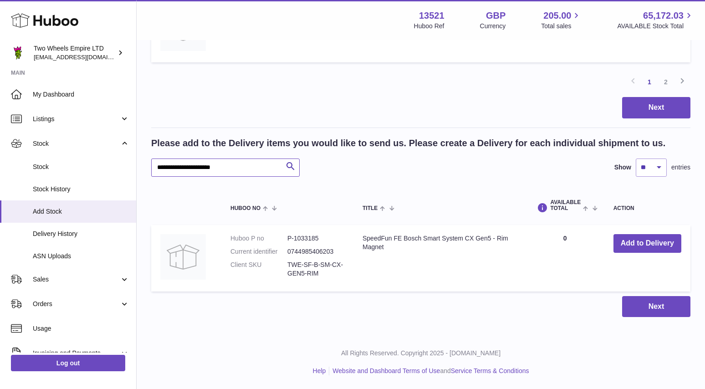
drag, startPoint x: 244, startPoint y: 164, endPoint x: 156, endPoint y: 167, distance: 87.9
click at [156, 167] on input "**********" at bounding box center [225, 167] width 148 height 18
paste input "text"
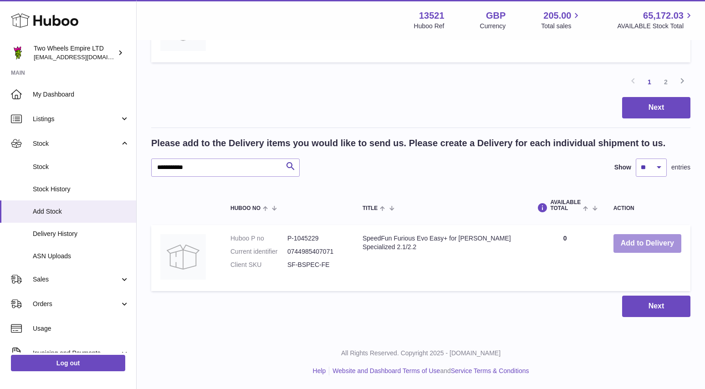
click at [652, 243] on button "Add to Delivery" at bounding box center [647, 243] width 68 height 19
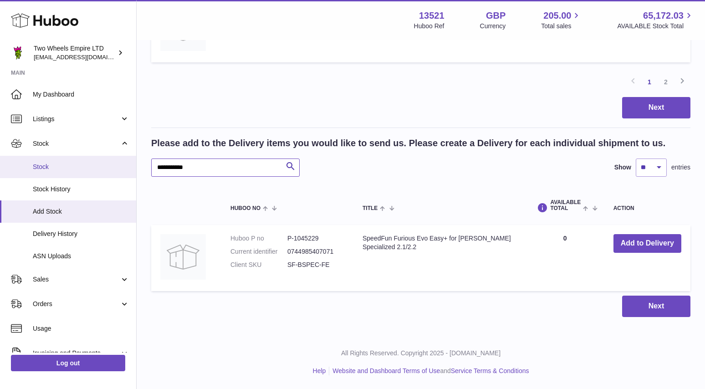
drag, startPoint x: 202, startPoint y: 169, endPoint x: 113, endPoint y: 169, distance: 88.8
paste input "*********"
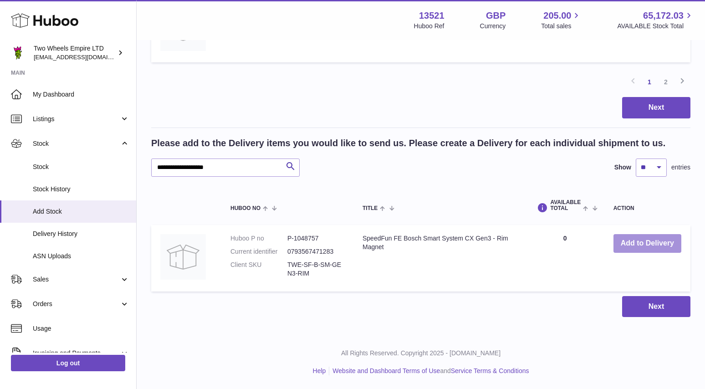
click at [636, 239] on button "Add to Delivery" at bounding box center [647, 243] width 68 height 19
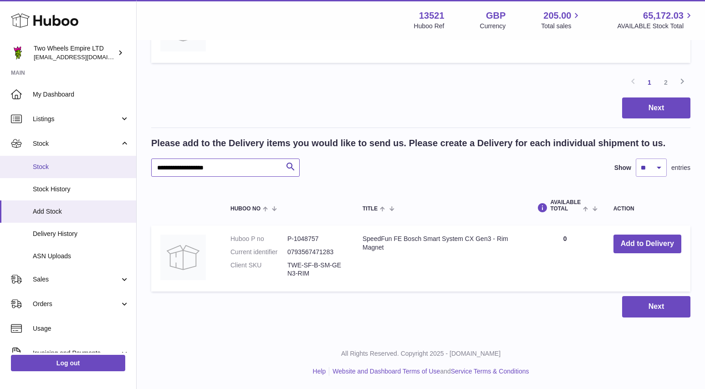
drag, startPoint x: 236, startPoint y: 167, endPoint x: 122, endPoint y: 165, distance: 114.3
paste input "text"
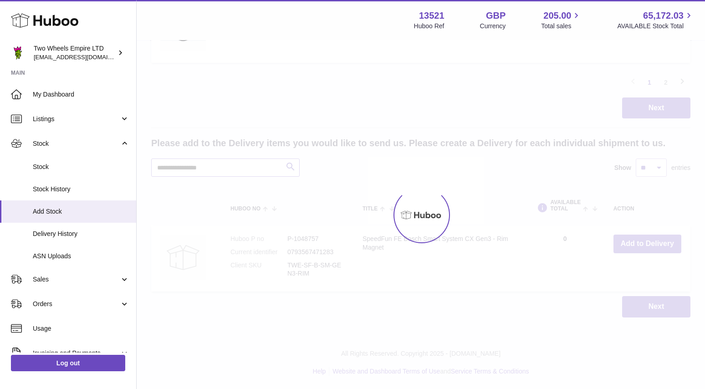
type input "**********"
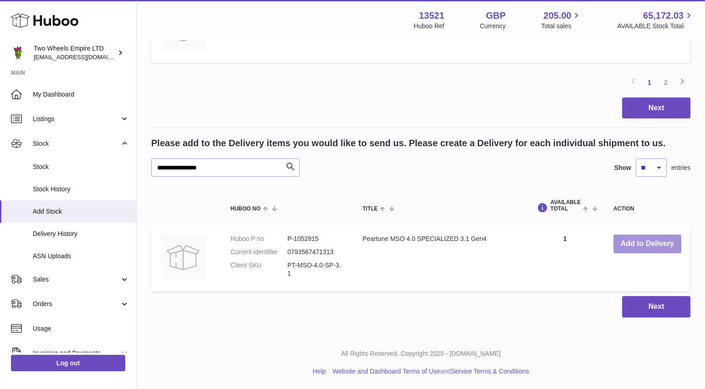
click at [651, 243] on button "Add to Delivery" at bounding box center [647, 243] width 68 height 19
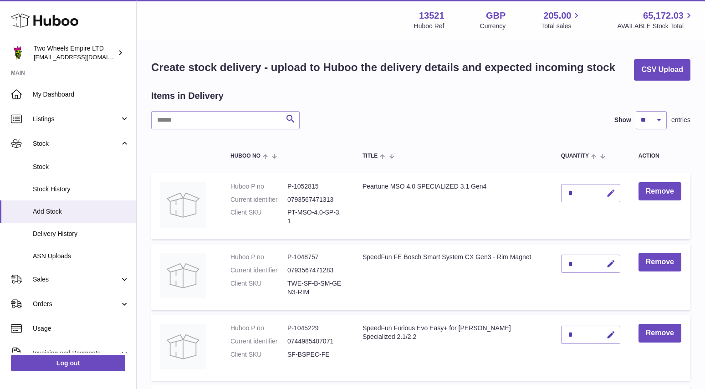
click at [611, 191] on icon "button" at bounding box center [611, 193] width 10 height 10
type input "**"
click at [614, 197] on button "submit" at bounding box center [609, 193] width 17 height 15
click at [614, 263] on icon "button" at bounding box center [611, 264] width 10 height 10
type input "*"
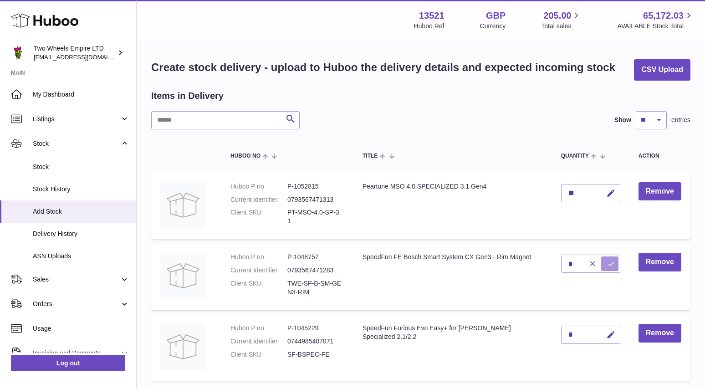
click at [609, 264] on icon "submit" at bounding box center [611, 263] width 8 height 8
click at [612, 340] on button "button" at bounding box center [609, 334] width 21 height 19
type input "*"
click at [617, 340] on button "submit" at bounding box center [609, 334] width 17 height 15
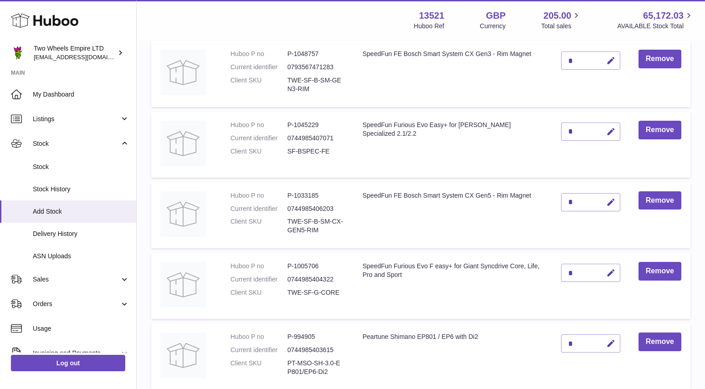
scroll to position [207, 0]
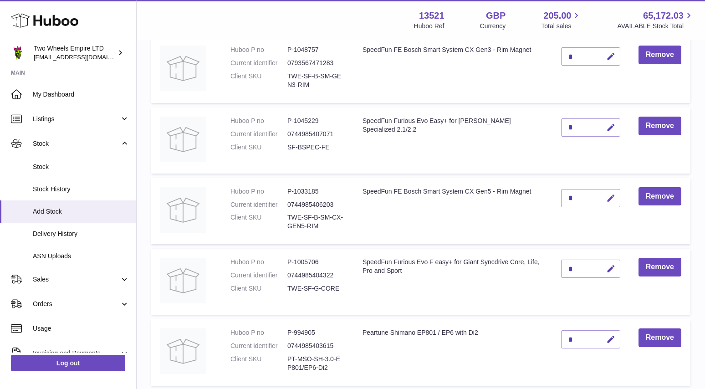
click at [613, 200] on icon "button" at bounding box center [611, 198] width 10 height 10
type input "*"
click at [609, 198] on icon "submit" at bounding box center [611, 198] width 8 height 8
click at [606, 339] on icon "button" at bounding box center [611, 340] width 10 height 10
type input "*"
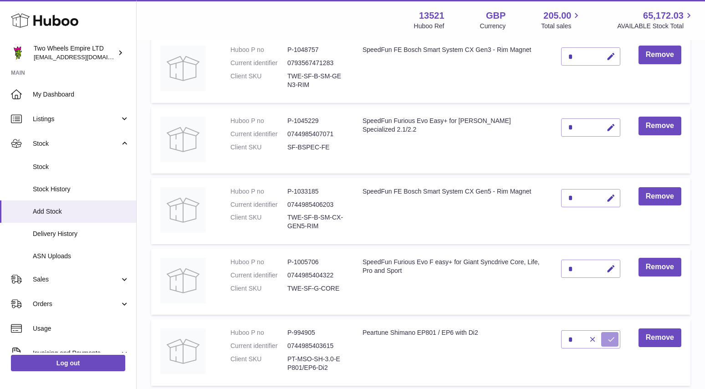
click at [611, 342] on icon "submit" at bounding box center [611, 339] width 8 height 8
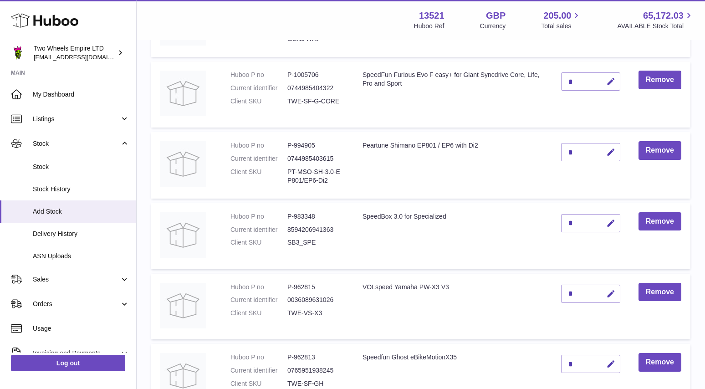
scroll to position [400, 0]
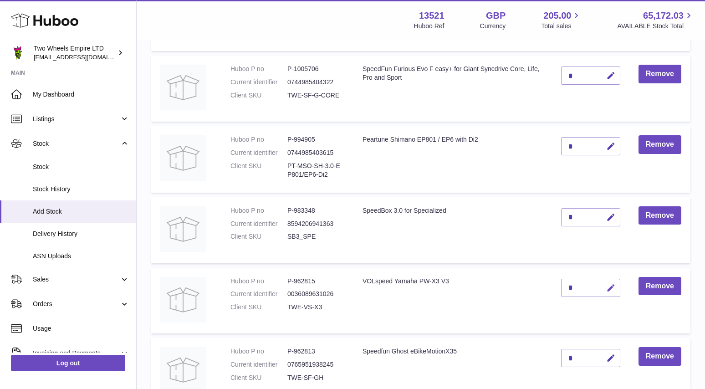
click at [609, 288] on icon "button" at bounding box center [611, 288] width 10 height 10
type input "*"
click at [615, 285] on button "submit" at bounding box center [609, 287] width 17 height 15
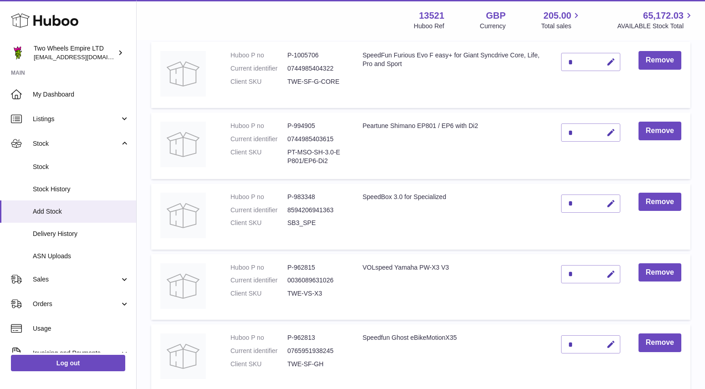
scroll to position [606, 0]
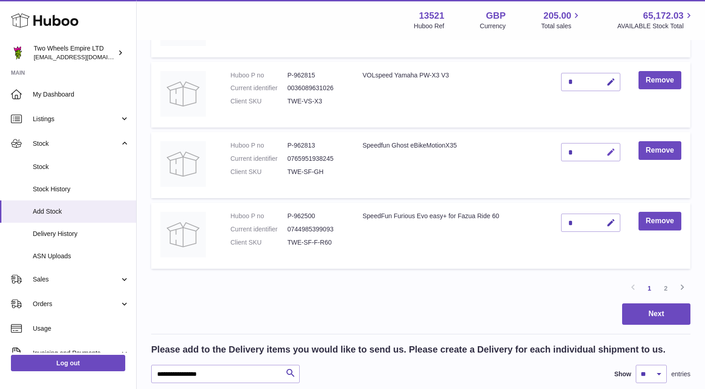
click at [605, 151] on button "button" at bounding box center [609, 152] width 21 height 19
type input "*"
click at [611, 154] on icon "submit" at bounding box center [611, 152] width 8 height 8
click at [681, 288] on icon at bounding box center [681, 286] width 11 height 11
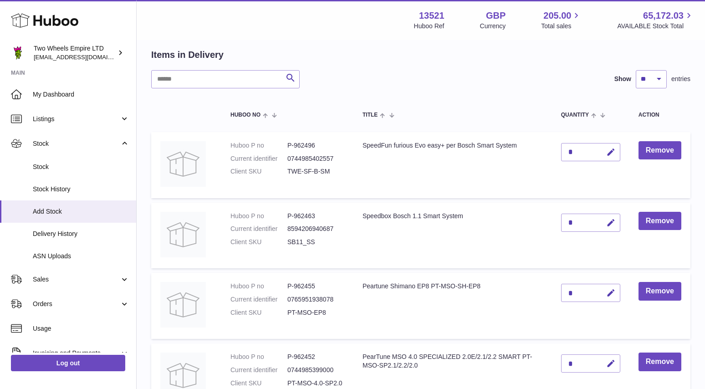
scroll to position [394, 0]
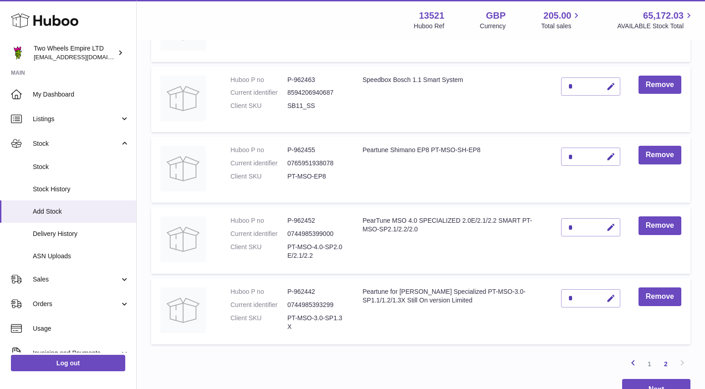
click at [635, 361] on icon at bounding box center [632, 362] width 11 height 11
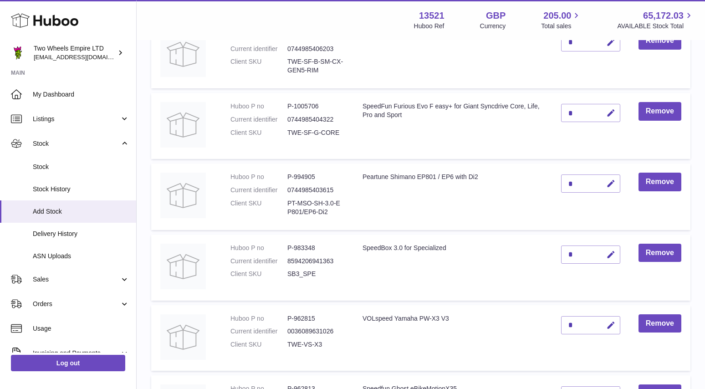
scroll to position [366, 0]
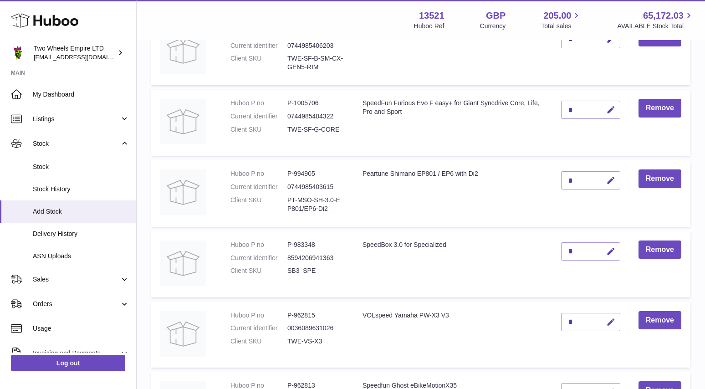
click at [606, 324] on icon "button" at bounding box center [611, 322] width 10 height 10
type input "*"
click at [607, 324] on icon "submit" at bounding box center [611, 322] width 8 height 8
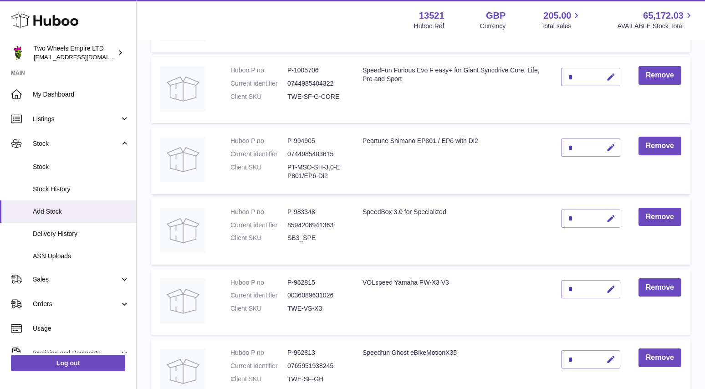
scroll to position [523, 0]
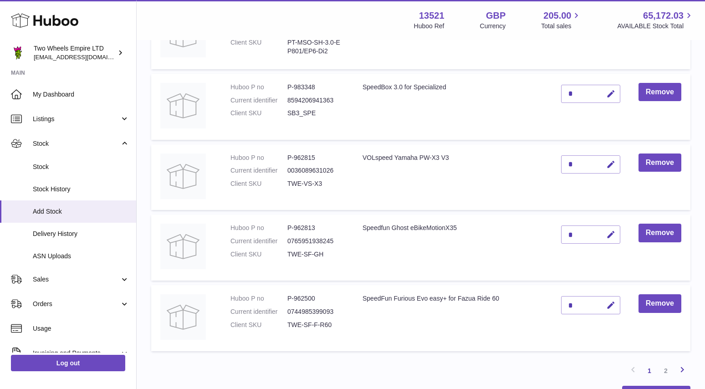
click at [683, 369] on icon at bounding box center [681, 369] width 11 height 11
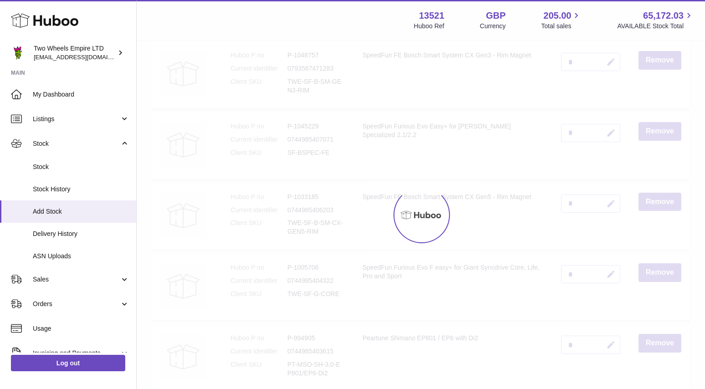
scroll to position [41, 0]
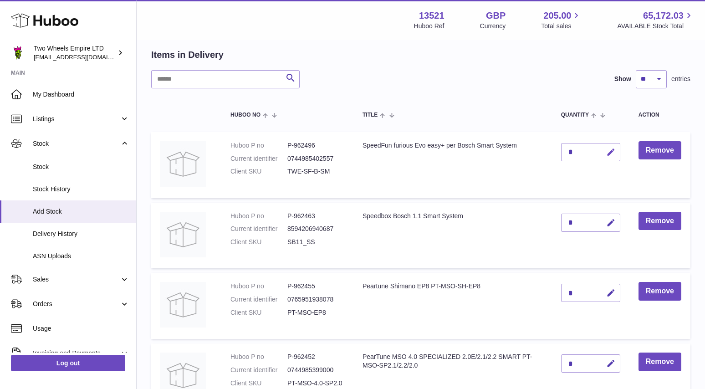
click at [609, 150] on icon "button" at bounding box center [611, 152] width 10 height 10
type input "*"
click at [611, 154] on icon "submit" at bounding box center [611, 152] width 8 height 8
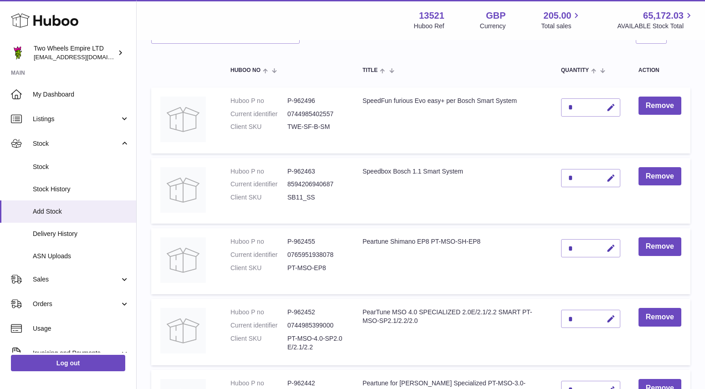
scroll to position [107, 0]
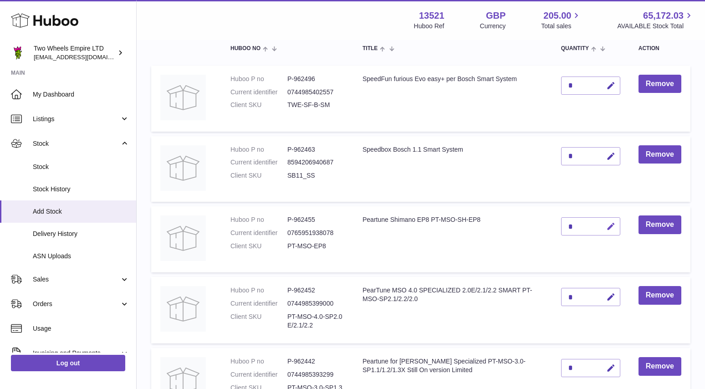
click at [606, 227] on icon "button" at bounding box center [611, 227] width 10 height 10
type input "*"
click at [616, 224] on button "submit" at bounding box center [609, 226] width 17 height 15
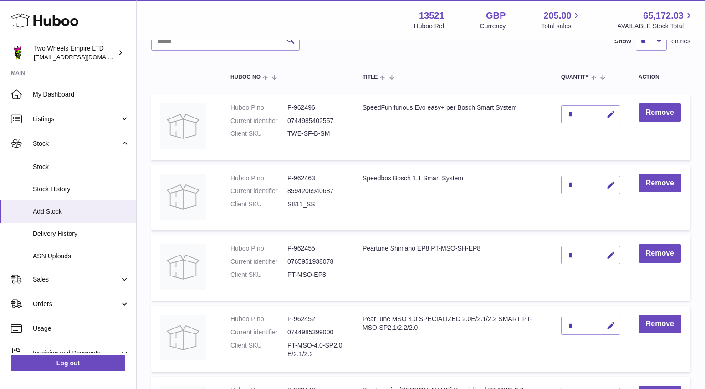
scroll to position [78, 0]
click at [662, 46] on select "** ** ** ***" at bounding box center [650, 42] width 31 height 18
select select "**"
click at [635, 33] on select "** ** ** ***" at bounding box center [650, 42] width 31 height 18
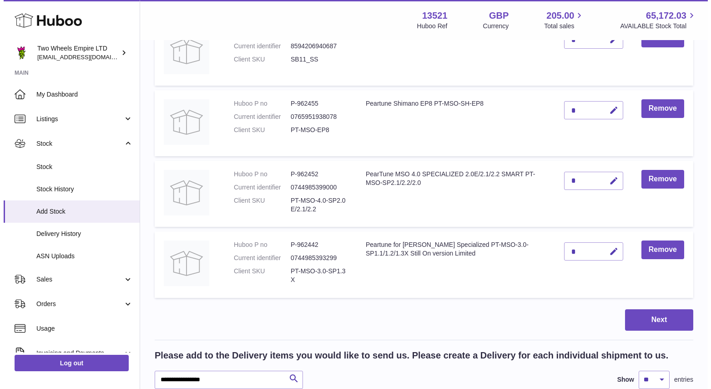
scroll to position [932, 0]
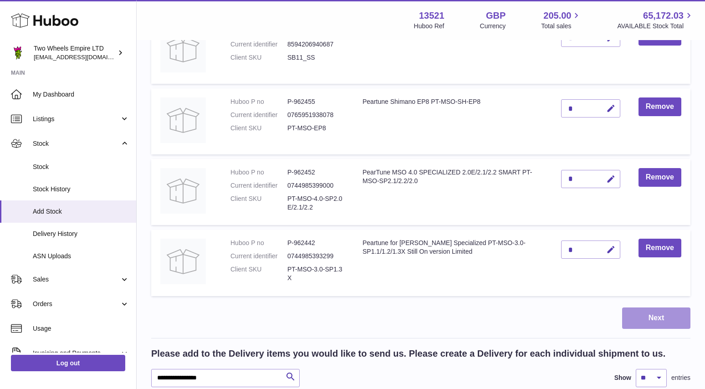
click at [666, 319] on button "Next" at bounding box center [656, 317] width 68 height 21
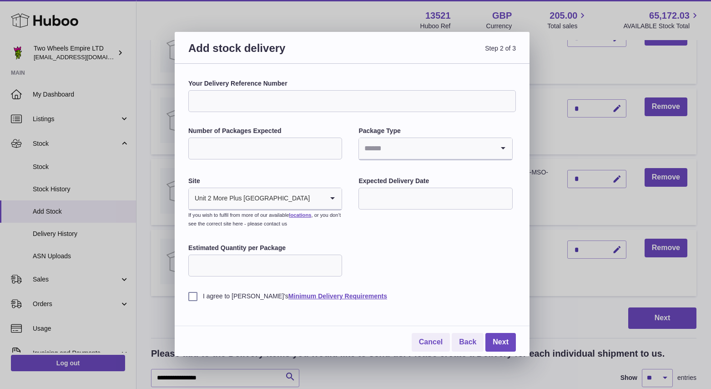
click at [269, 105] on input "Your Delivery Reference Number" at bounding box center [352, 101] width 328 height 22
type input "**********"
click at [265, 155] on input "Number of Packages Expected" at bounding box center [265, 148] width 154 height 22
type input "*"
click at [417, 141] on input "Search for option" at bounding box center [426, 148] width 135 height 21
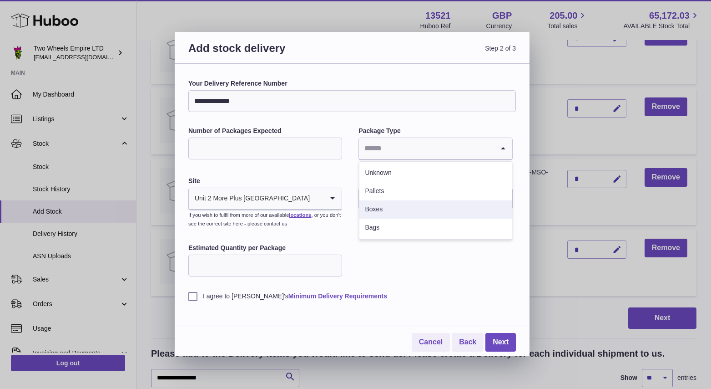
click at [388, 206] on li "Boxes" at bounding box center [436, 209] width 152 height 18
click at [389, 198] on input "text" at bounding box center [436, 199] width 154 height 22
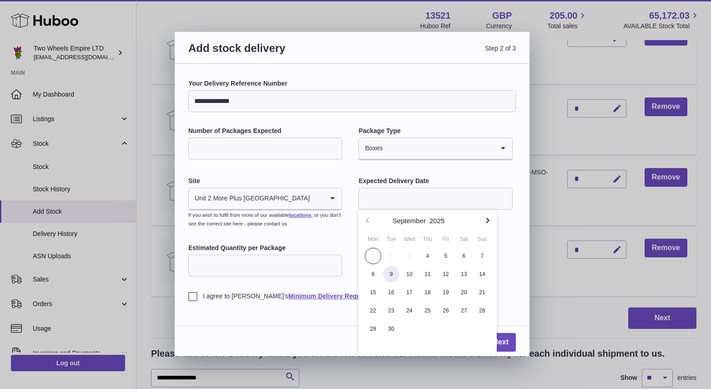
click at [386, 272] on span "9" at bounding box center [391, 274] width 16 height 16
type input "**********"
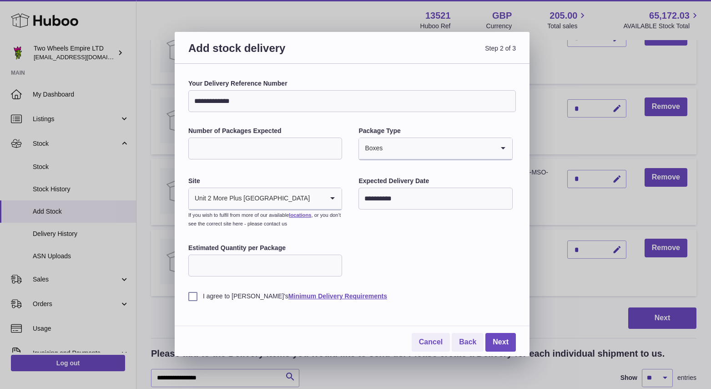
click at [192, 297] on label "I agree to [PERSON_NAME]'s Minimum Delivery Requirements" at bounding box center [352, 296] width 328 height 9
click at [504, 347] on link "Next" at bounding box center [501, 342] width 30 height 19
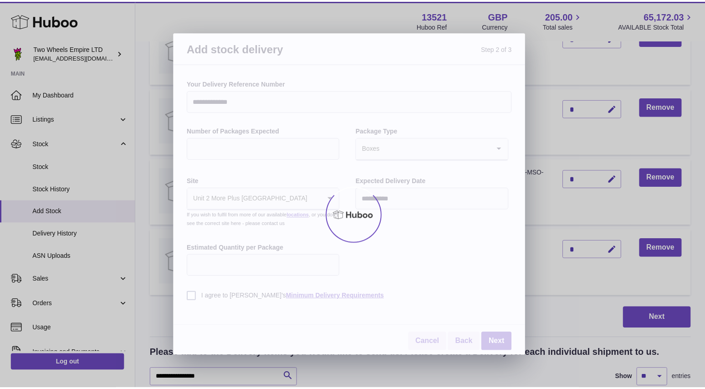
scroll to position [67, 0]
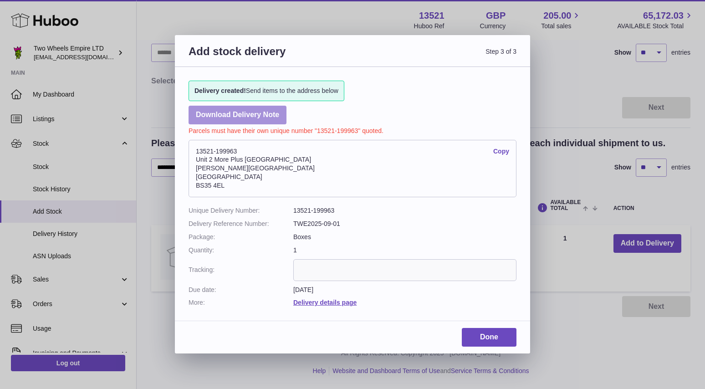
click at [268, 118] on link "Download Delivery Note" at bounding box center [237, 115] width 98 height 19
